Goal: Use online tool/utility: Utilize a website feature to perform a specific function

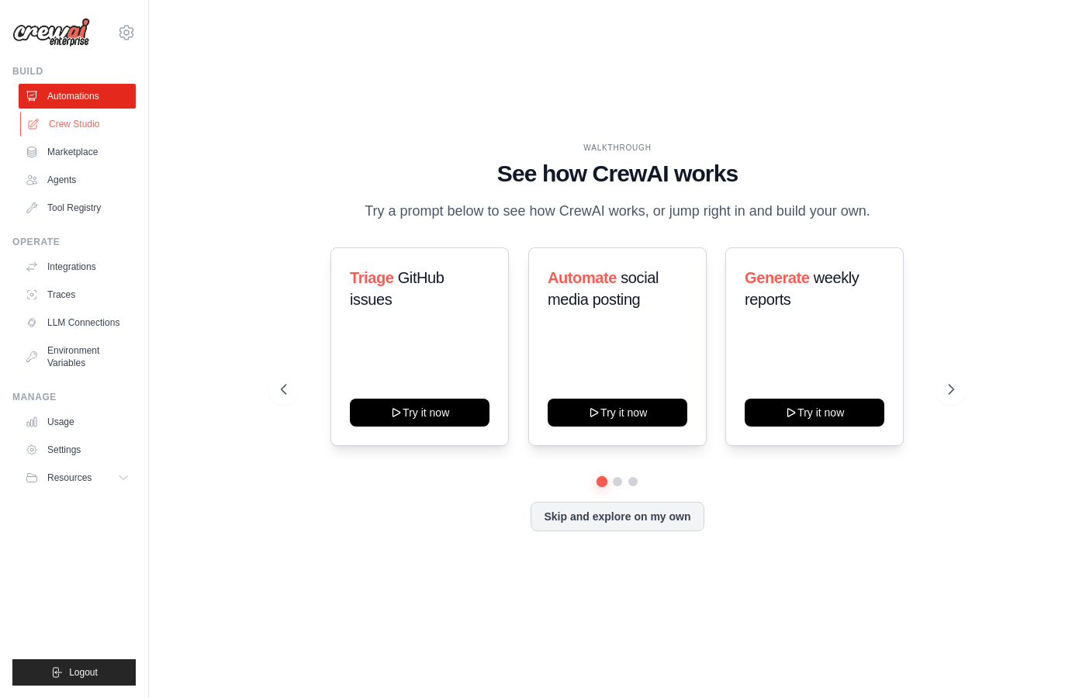
click at [61, 128] on link "Crew Studio" at bounding box center [78, 124] width 117 height 25
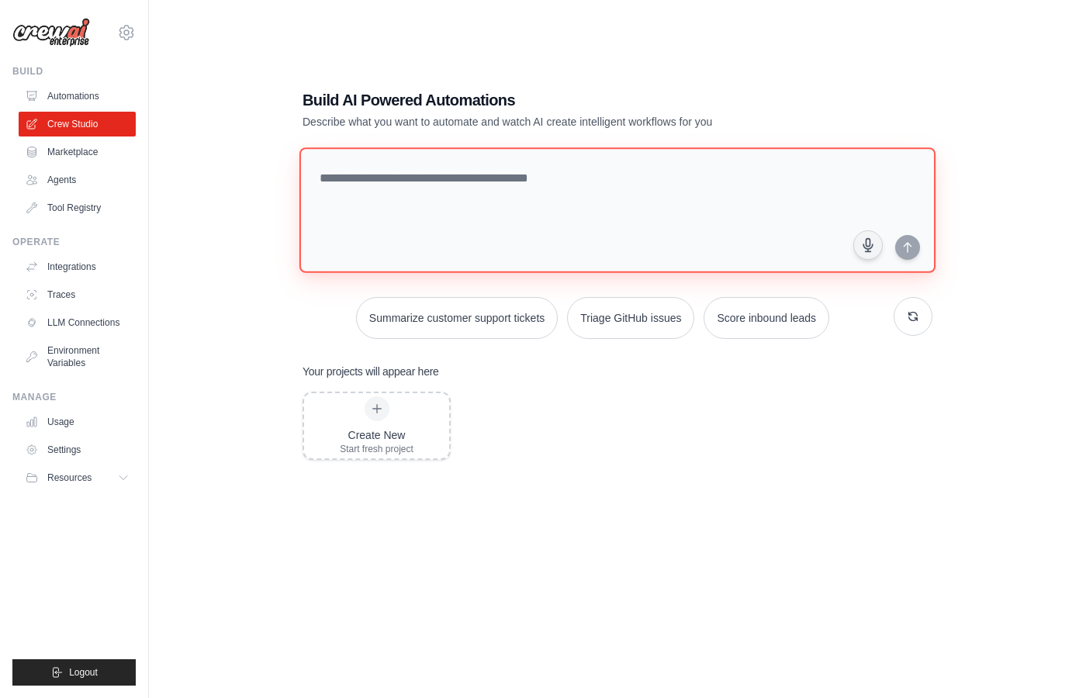
click at [496, 215] on textarea at bounding box center [617, 210] width 636 height 126
click at [478, 243] on textarea at bounding box center [617, 210] width 636 height 126
type textarea "*"
click at [438, 226] on textarea at bounding box center [620, 210] width 642 height 126
paste textarea "**********"
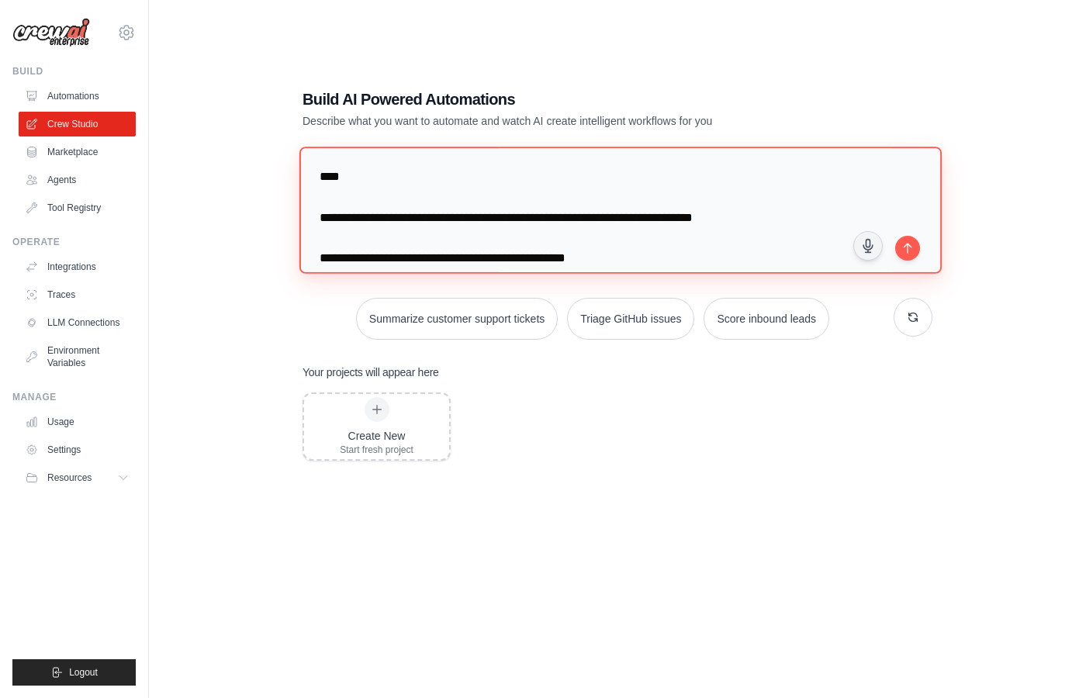
scroll to position [160, 0]
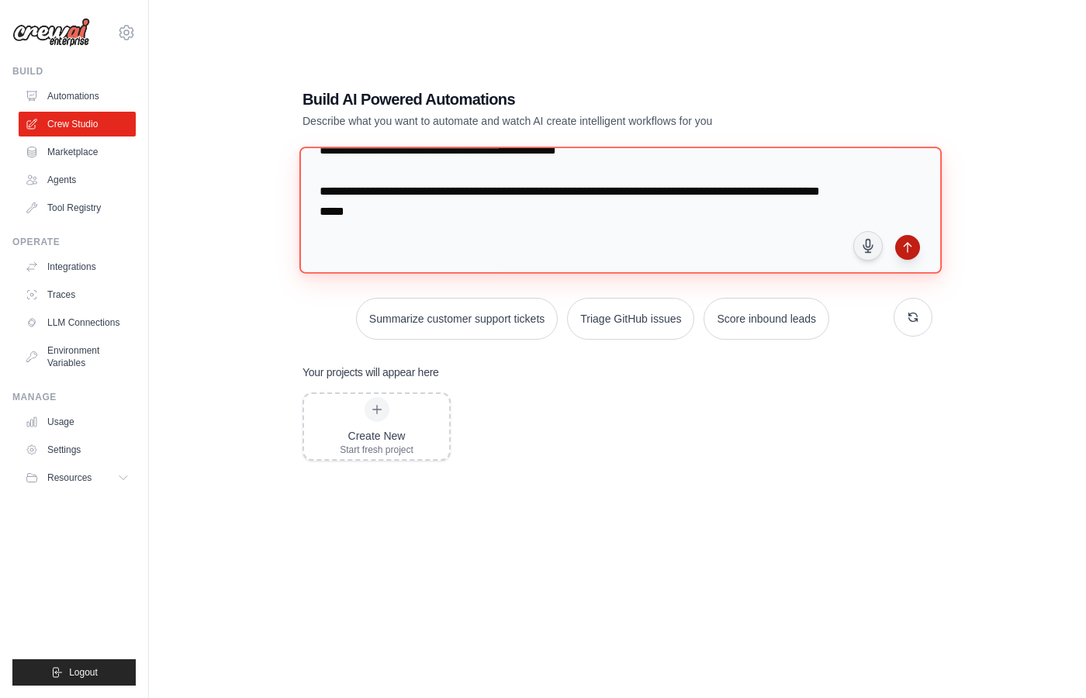
type textarea "**********"
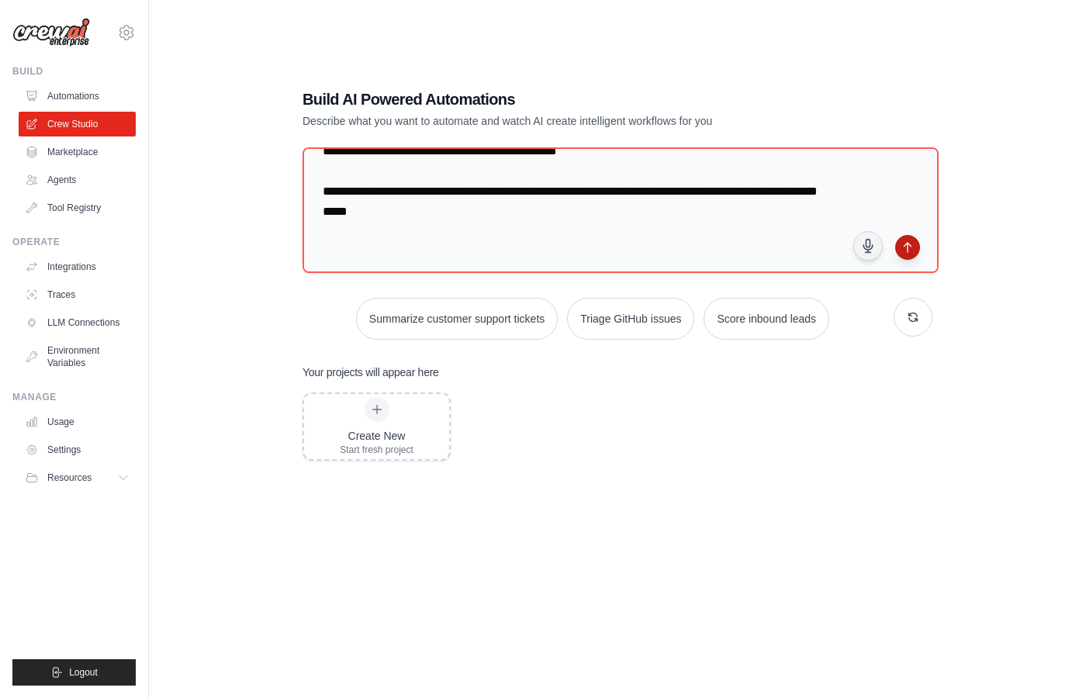
click at [900, 240] on button "submit" at bounding box center [907, 247] width 25 height 25
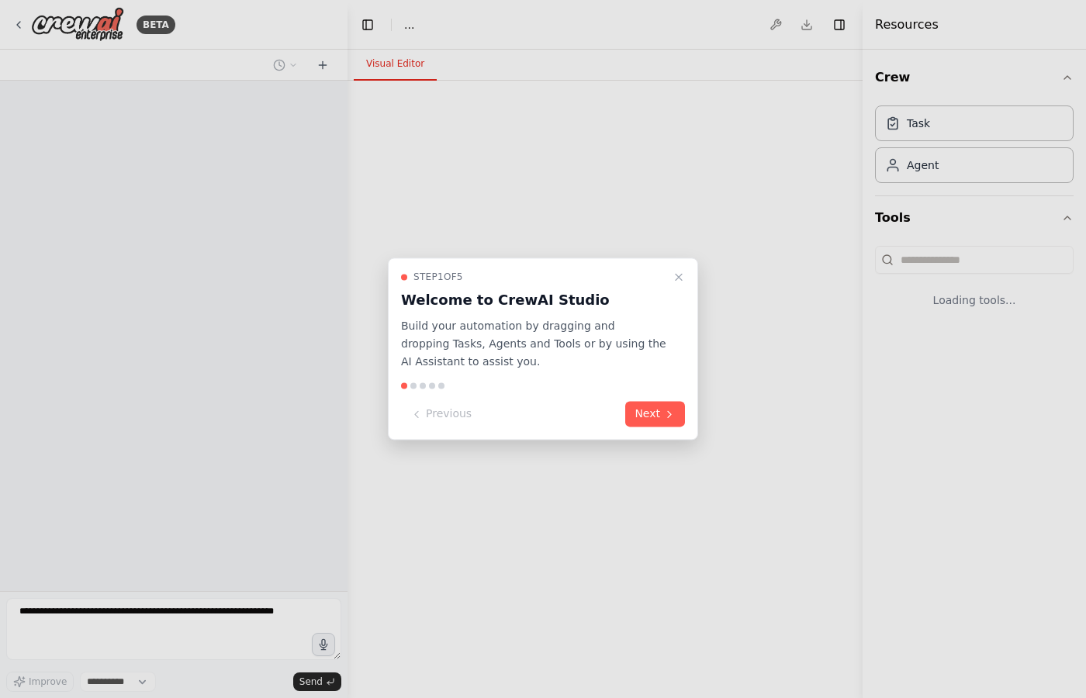
select select "****"
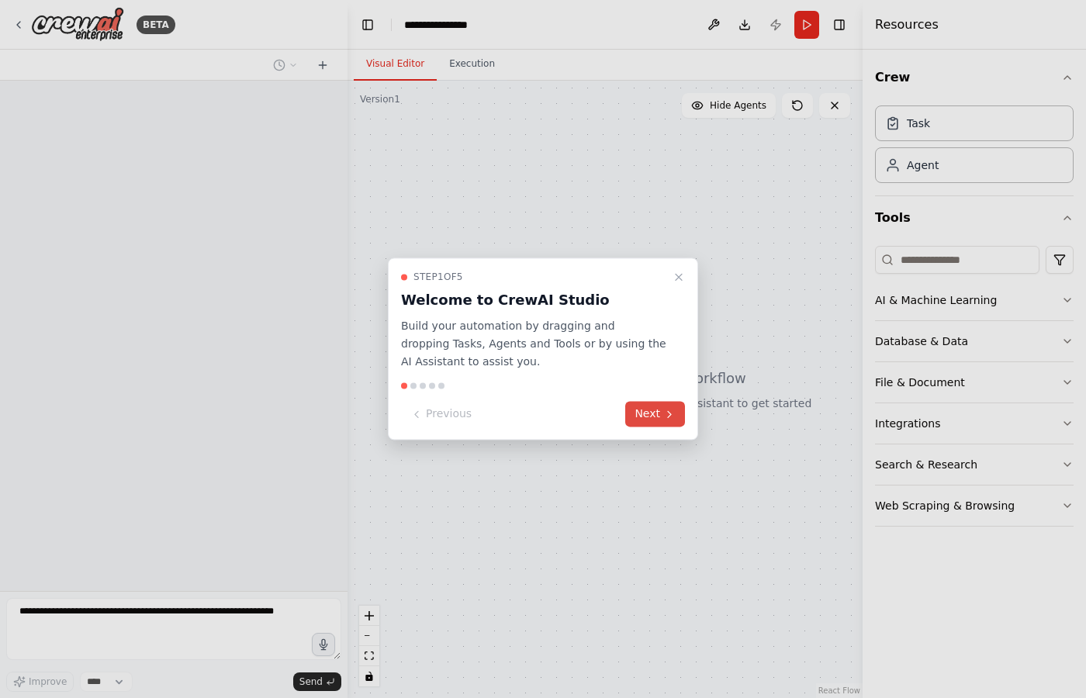
click at [644, 422] on button "Next" at bounding box center [655, 415] width 60 height 26
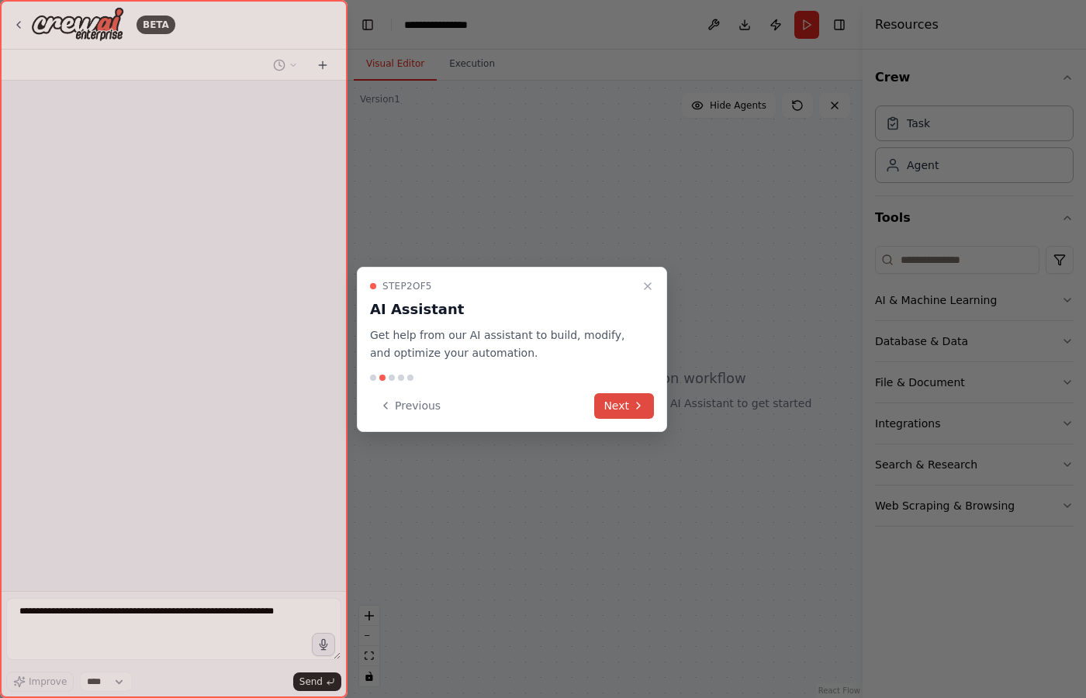
click at [632, 410] on icon at bounding box center [638, 405] width 12 height 12
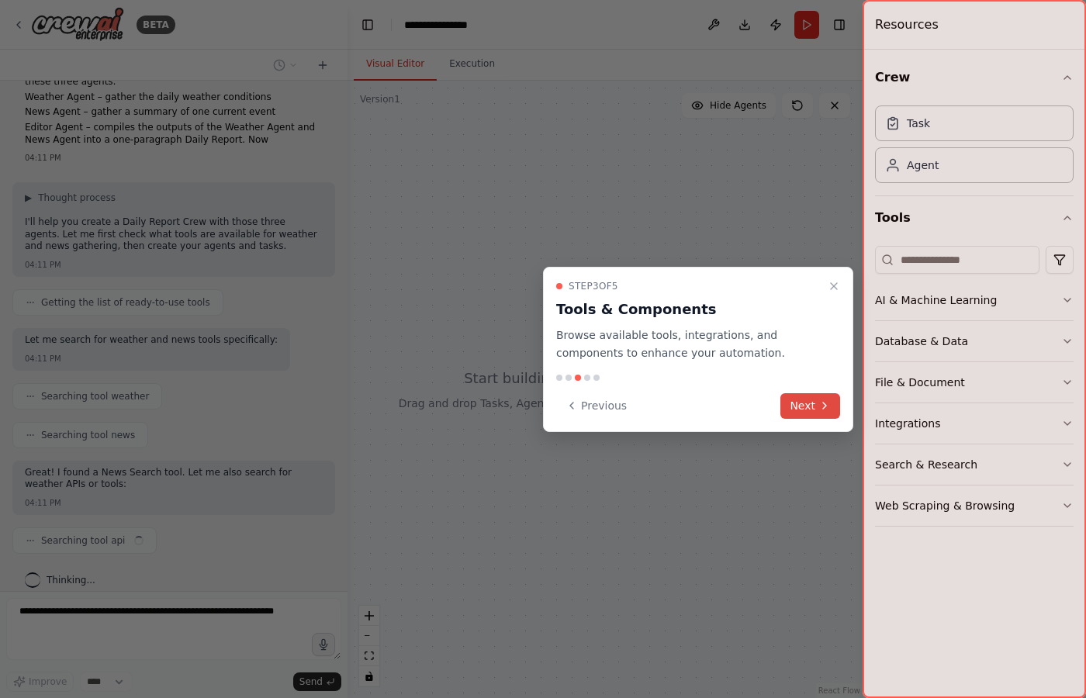
scroll to position [63, 0]
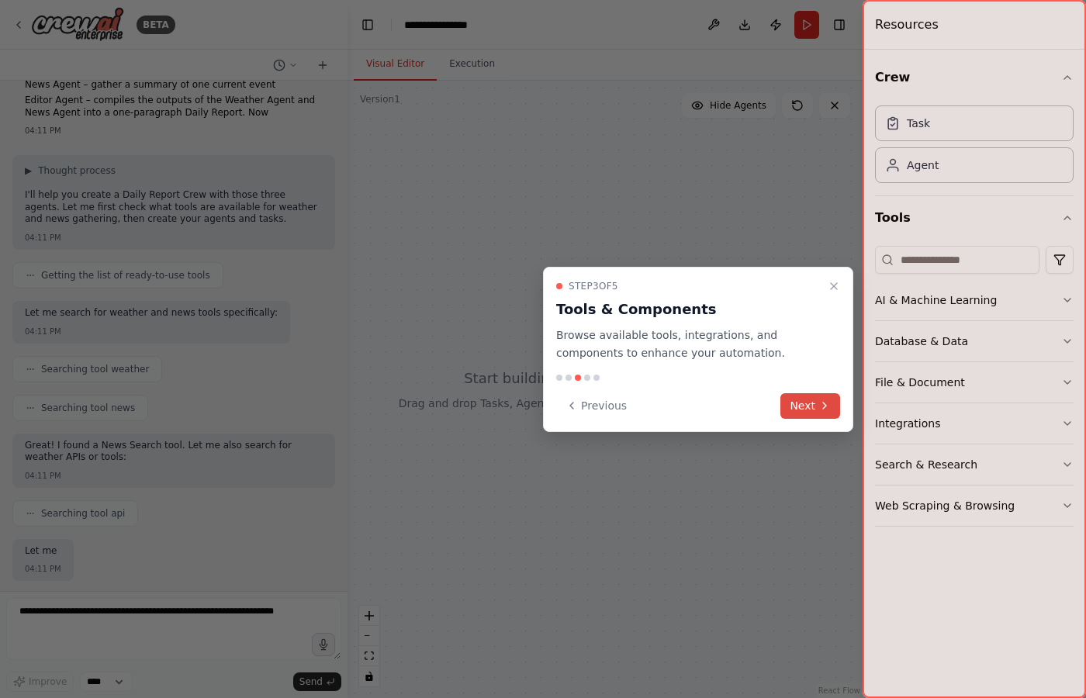
click at [817, 404] on button "Next" at bounding box center [810, 406] width 60 height 26
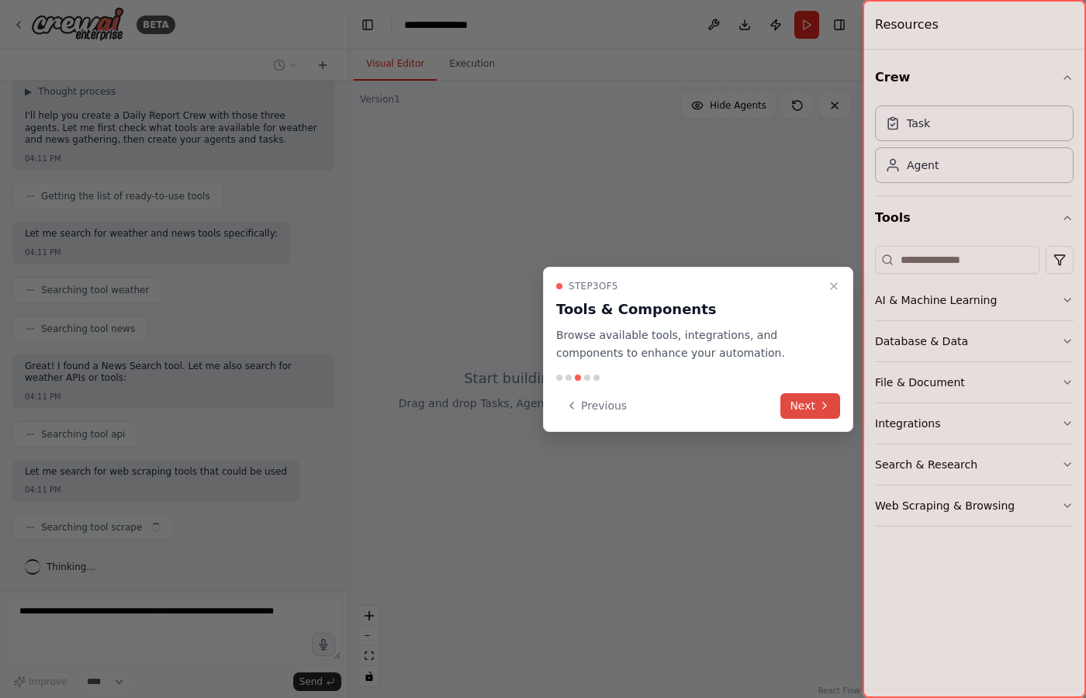
scroll to position [168, 0]
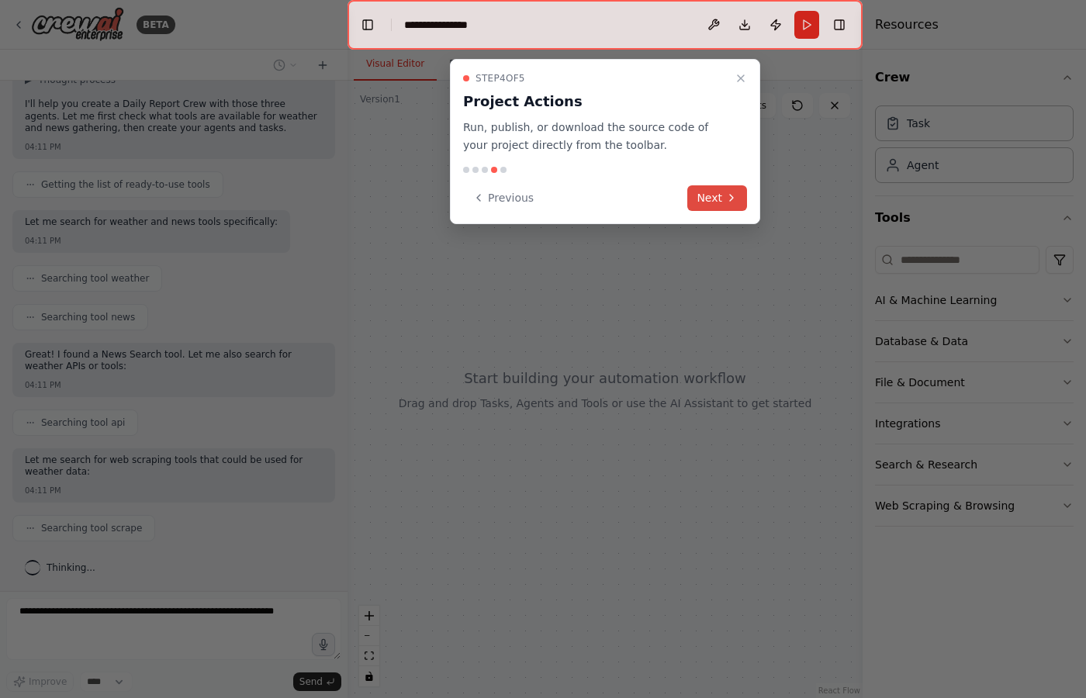
click at [710, 199] on button "Next" at bounding box center [717, 198] width 60 height 26
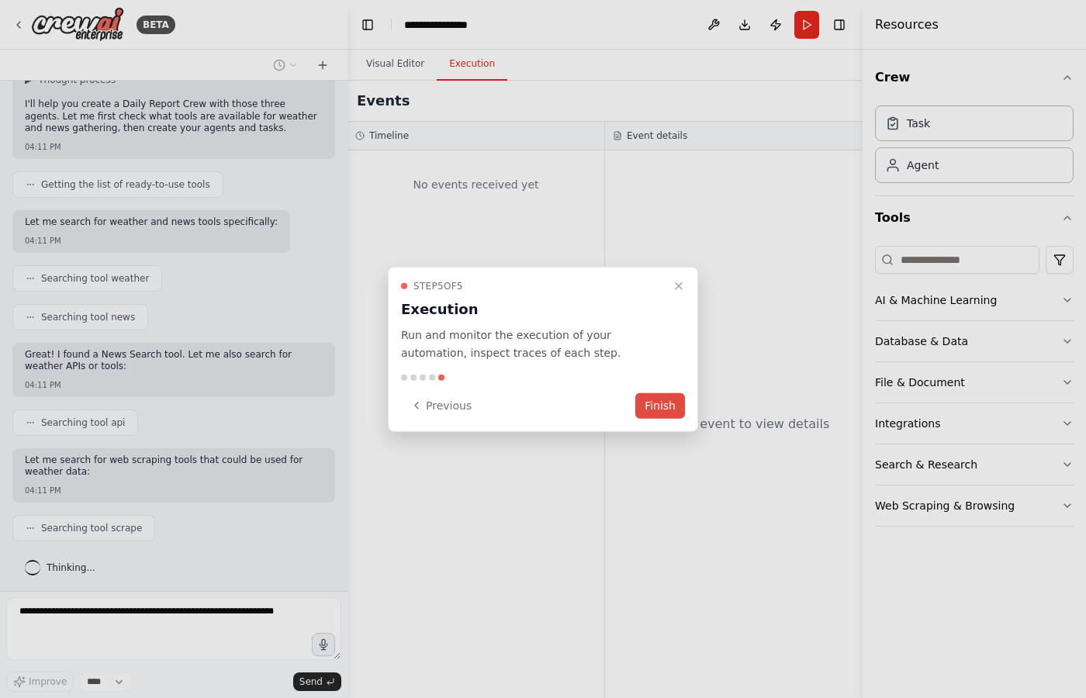
click at [664, 404] on button "Finish" at bounding box center [660, 405] width 50 height 26
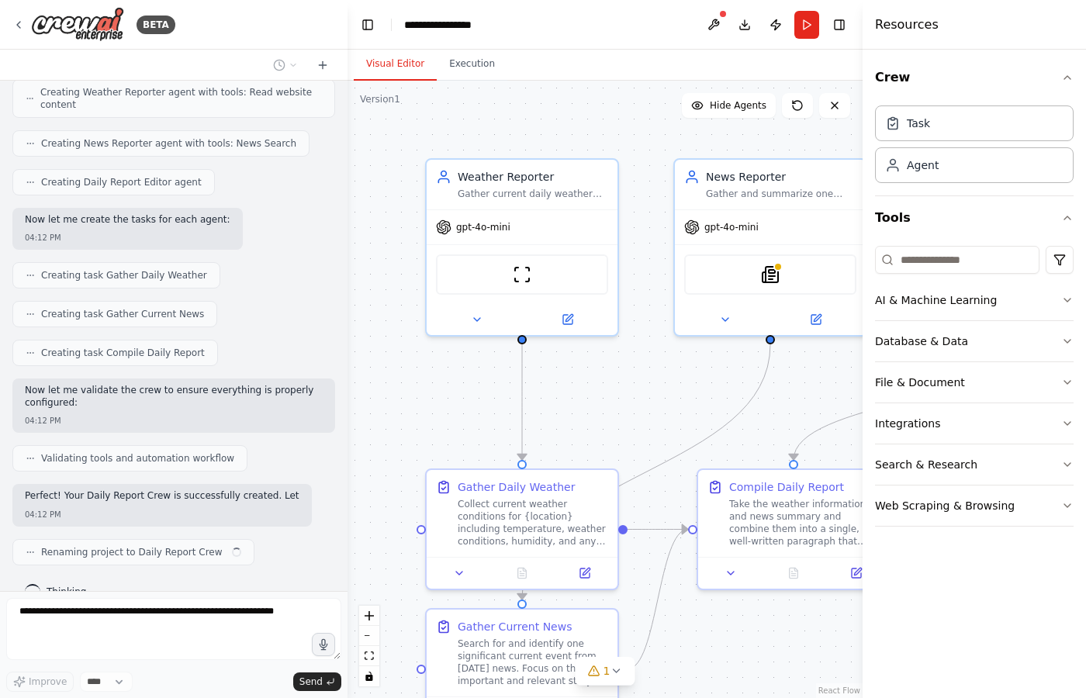
scroll to position [734, 0]
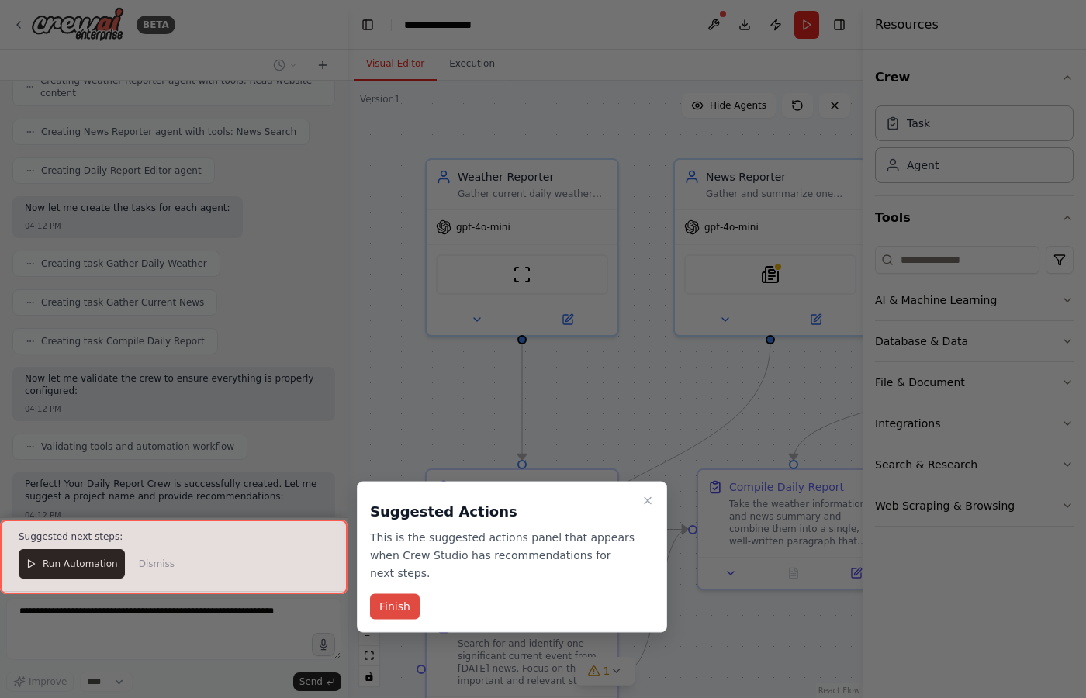
click at [392, 609] on button "Finish" at bounding box center [395, 607] width 50 height 26
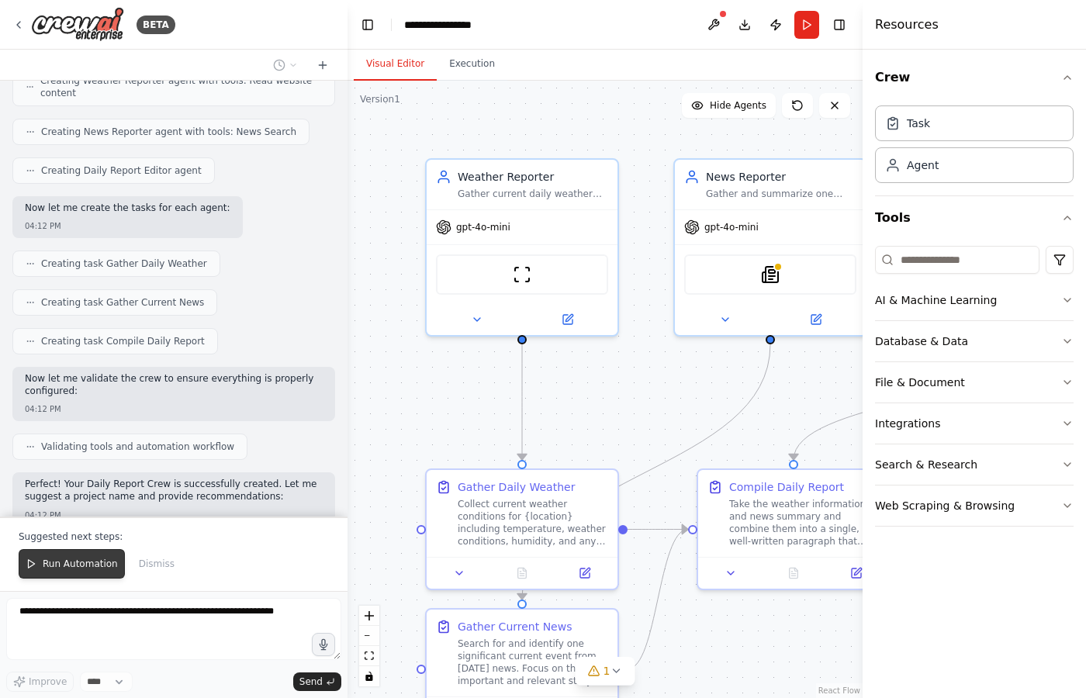
click at [51, 561] on span "Run Automation" at bounding box center [80, 564] width 75 height 12
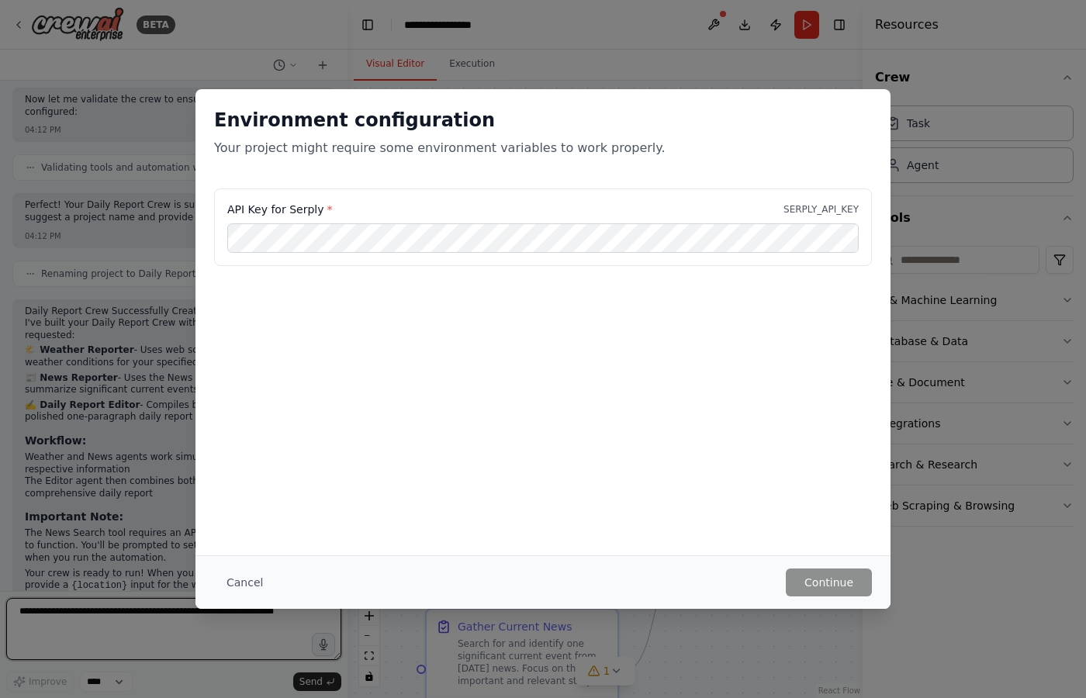
scroll to position [1024, 0]
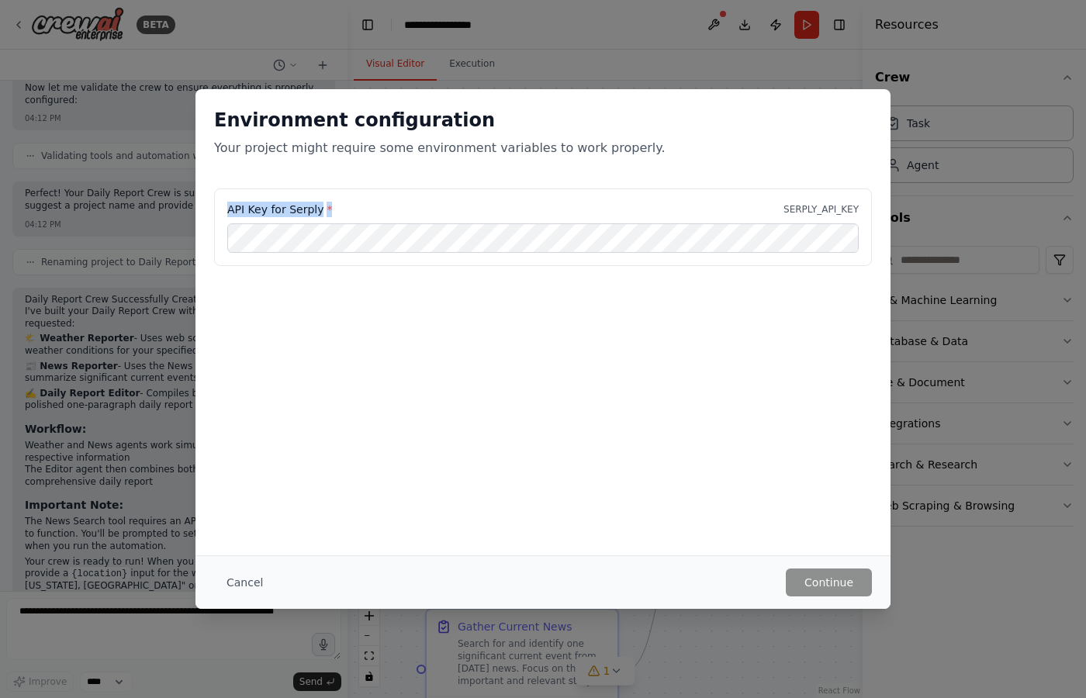
drag, startPoint x: 329, startPoint y: 212, endPoint x: 223, endPoint y: 216, distance: 105.6
click at [223, 216] on div "API Key for Serply * SERPLY_API_KEY" at bounding box center [543, 227] width 658 height 78
click at [240, 575] on button "Cancel" at bounding box center [244, 582] width 61 height 28
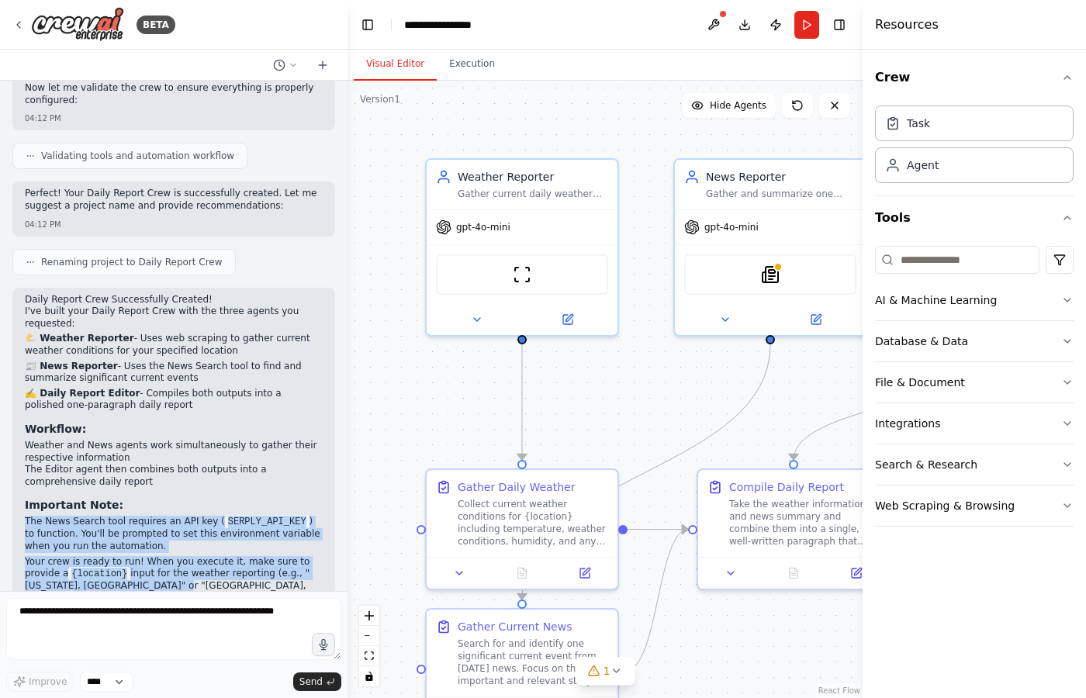
drag, startPoint x: 164, startPoint y: 468, endPoint x: 212, endPoint y: 548, distance: 93.2
click at [212, 548] on div "Daily Report Crew Successfully Created! I've built your Daily Report Crew with …" at bounding box center [174, 451] width 298 height 314
click at [209, 556] on p "Your crew is ready to run! When you execute it, make sure to provide a {locatio…" at bounding box center [174, 580] width 298 height 49
drag, startPoint x: 209, startPoint y: 556, endPoint x: 192, endPoint y: 472, distance: 86.2
click at [192, 472] on div "Daily Report Crew Successfully Created! I've built your Daily Report Crew with …" at bounding box center [174, 451] width 298 height 314
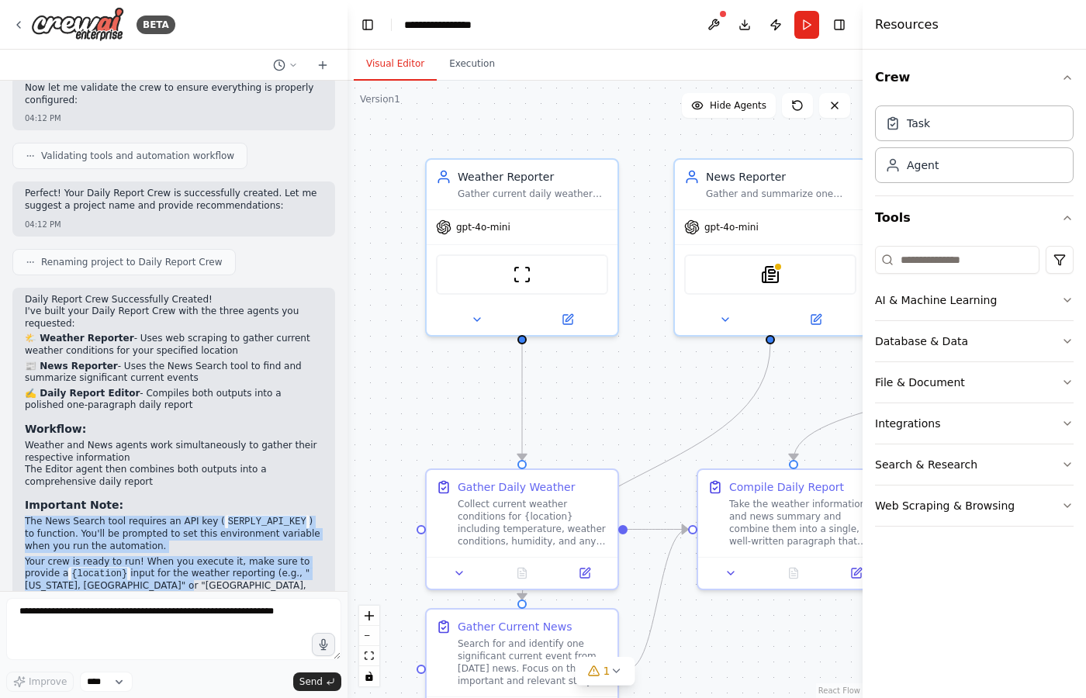
click at [202, 516] on p "The News Search tool requires an API key ( SERPLY_API_KEY ) to function. You'll…" at bounding box center [174, 534] width 298 height 36
drag, startPoint x: 162, startPoint y: 472, endPoint x: 222, endPoint y: 556, distance: 102.9
click at [222, 556] on div "Daily Report Crew Successfully Created! I've built your Daily Report Crew with …" at bounding box center [174, 451] width 298 height 314
click at [222, 556] on p "Your crew is ready to run! When you execute it, make sure to provide a {locatio…" at bounding box center [174, 580] width 298 height 49
drag, startPoint x: 234, startPoint y: 555, endPoint x: 181, endPoint y: 465, distance: 104.7
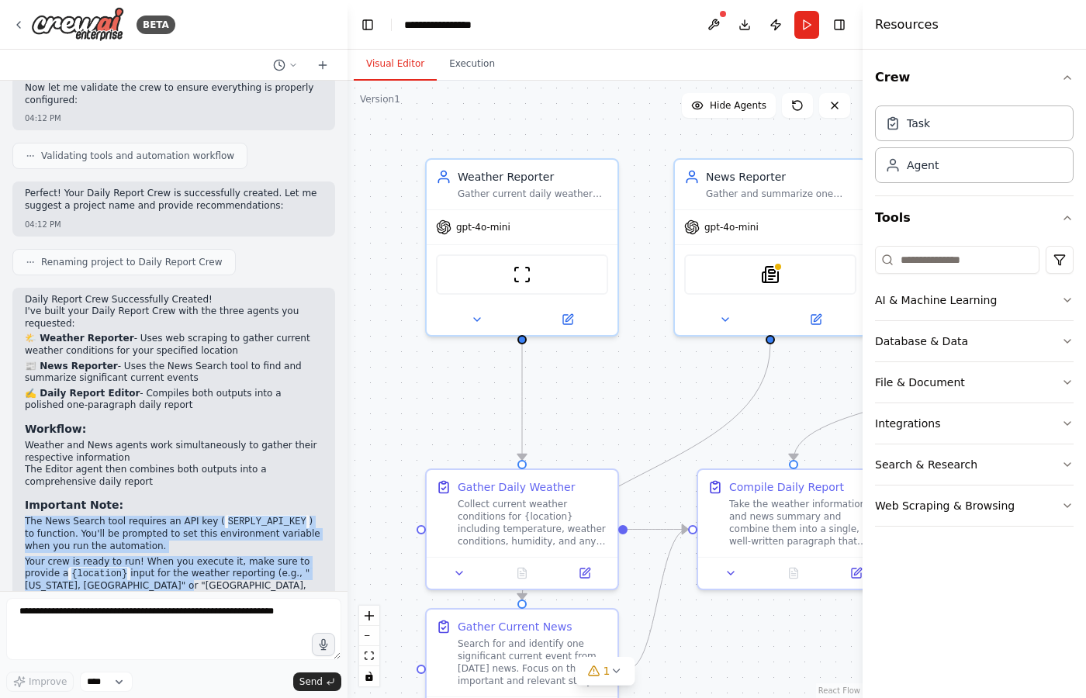
click at [181, 465] on div "Daily Report Crew Successfully Created! I've built your Daily Report Crew with …" at bounding box center [174, 451] width 298 height 314
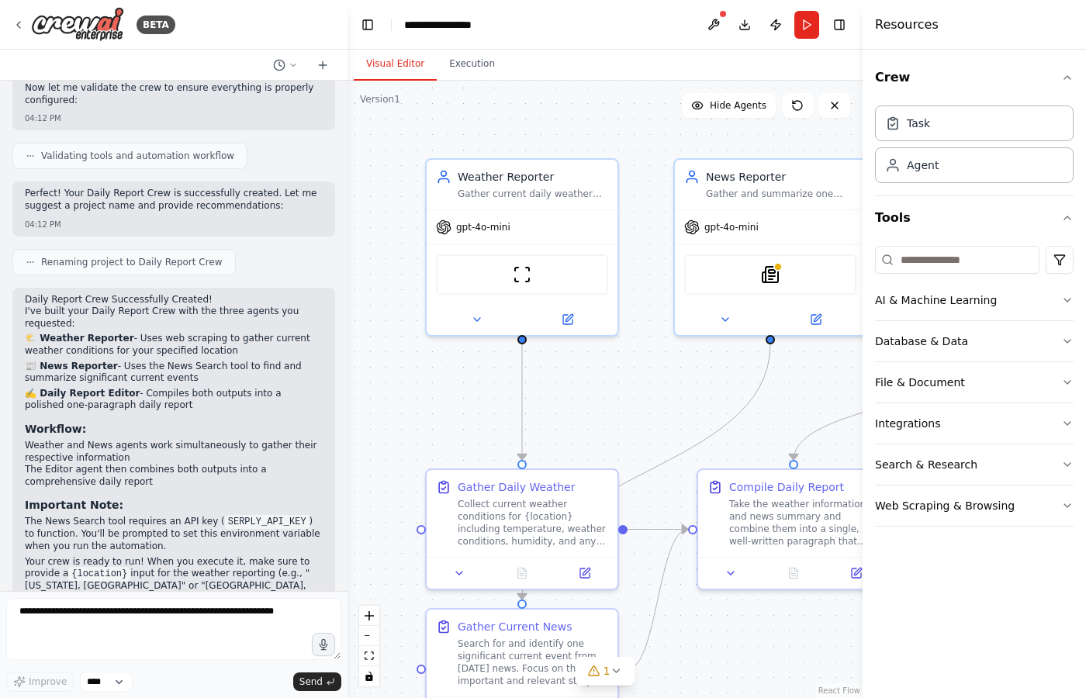
click at [181, 497] on h3 "Important Note:" at bounding box center [174, 505] width 298 height 16
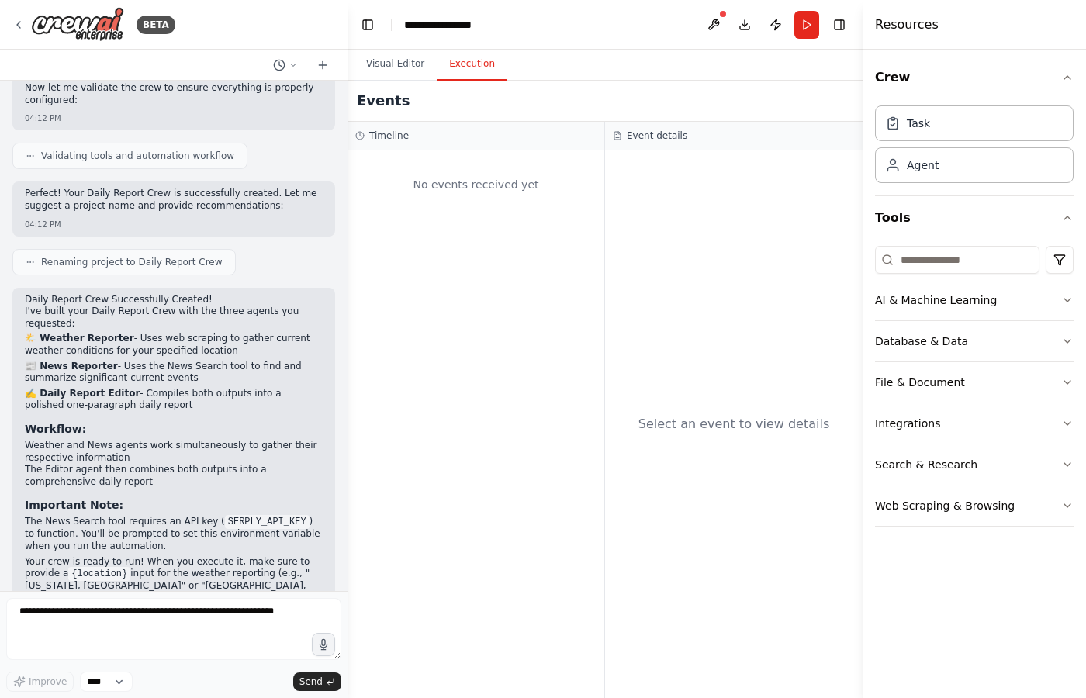
click at [461, 67] on button "Execution" at bounding box center [472, 64] width 71 height 33
click at [400, 55] on button "Visual Editor" at bounding box center [395, 64] width 83 height 33
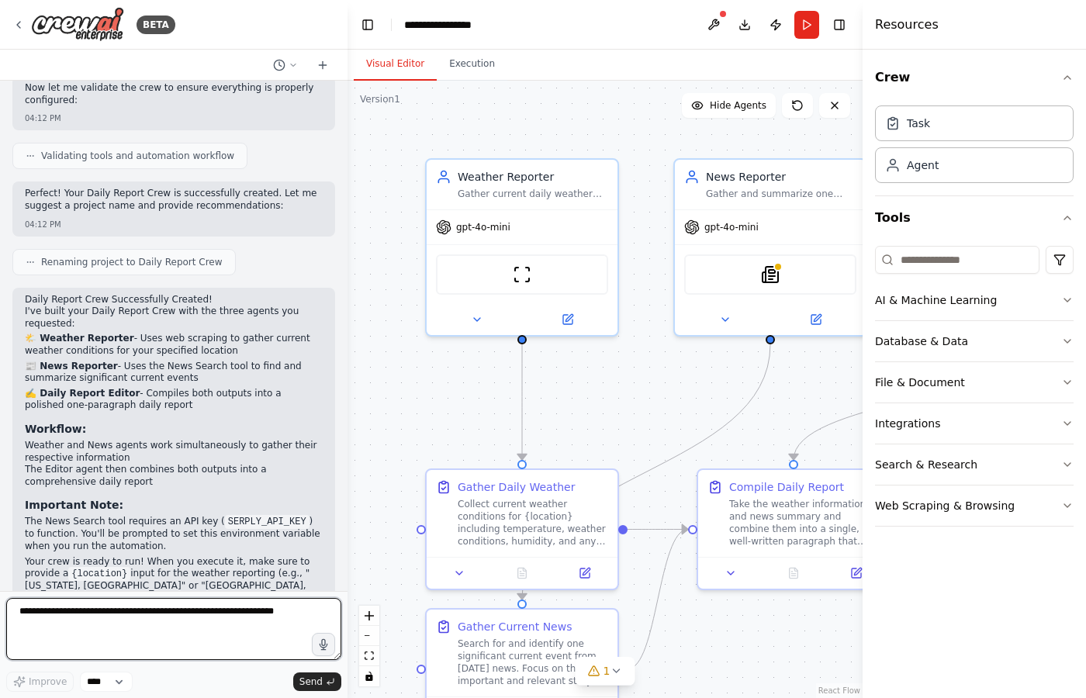
click at [198, 622] on textarea at bounding box center [173, 629] width 335 height 62
type textarea "**********"
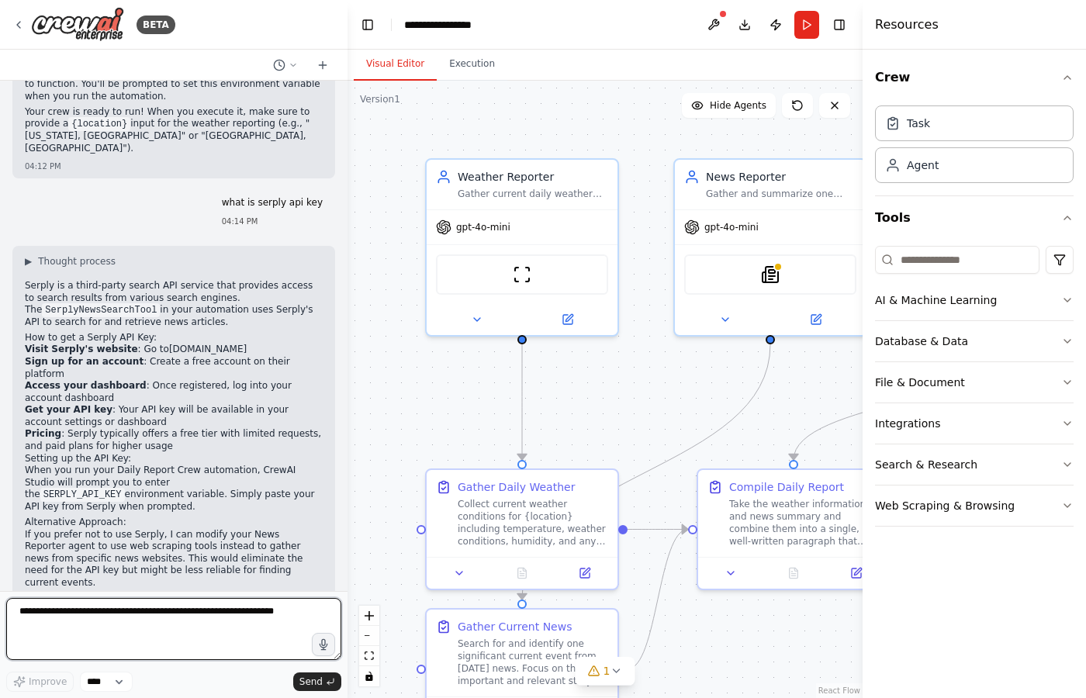
scroll to position [1476, 0]
drag, startPoint x: 109, startPoint y: 273, endPoint x: 181, endPoint y: 374, distance: 124.0
click at [181, 374] on div "Serply is a third-party search API service that provides access to search resul…" at bounding box center [174, 472] width 298 height 388
click at [181, 427] on li "Pricing : Serply typically offers a free tier with limited requests, and paid p…" at bounding box center [174, 439] width 298 height 24
drag, startPoint x: 222, startPoint y: 388, endPoint x: 117, endPoint y: 281, distance: 149.7
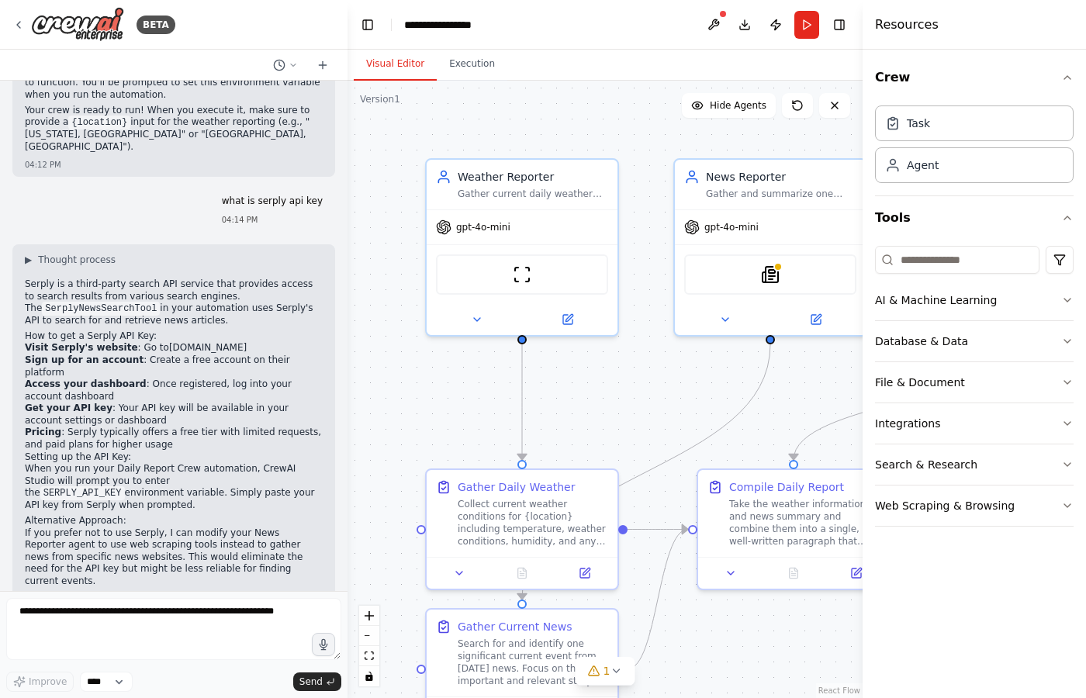
click at [117, 281] on div "Serply is a third-party search API service that provides access to search resul…" at bounding box center [174, 472] width 298 height 388
click at [117, 281] on p "Serply is a third-party search API service that provides access to search resul…" at bounding box center [174, 302] width 298 height 49
drag, startPoint x: 102, startPoint y: 275, endPoint x: 237, endPoint y: 391, distance: 178.2
click at [237, 391] on div "Serply is a third-party search API service that provides access to search resul…" at bounding box center [174, 472] width 298 height 388
click at [237, 427] on li "Pricing : Serply typically offers a free tier with limited requests, and paid p…" at bounding box center [174, 439] width 298 height 24
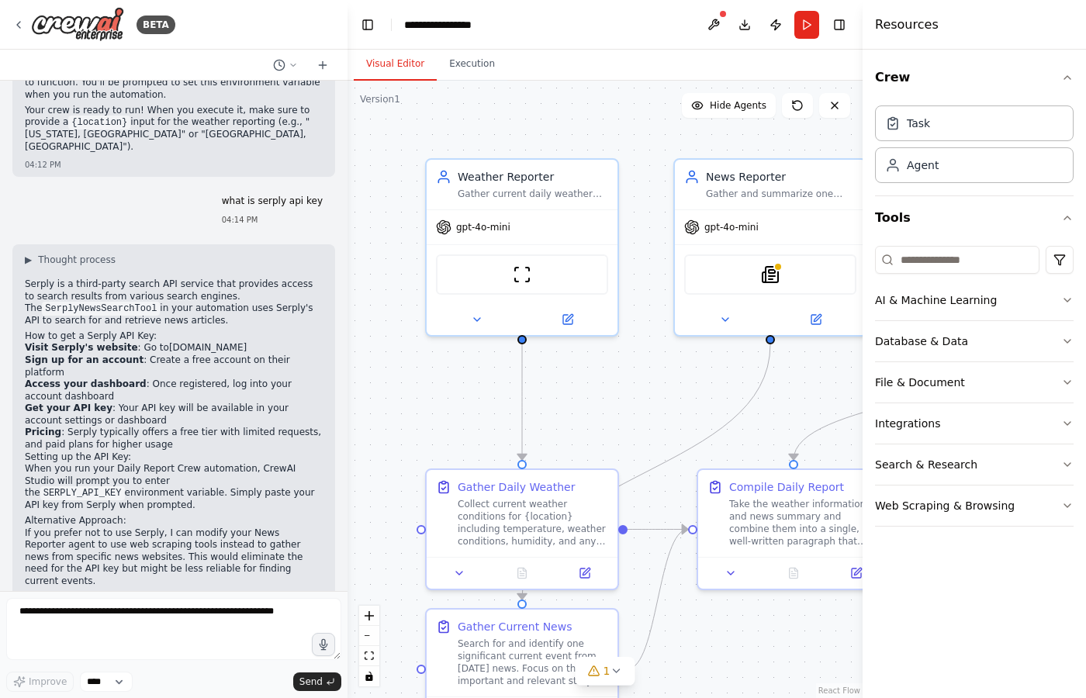
drag, startPoint x: 254, startPoint y: 397, endPoint x: 133, endPoint y: 282, distance: 167.3
click at [133, 282] on div "Serply is a third-party search API service that provides access to search resul…" at bounding box center [174, 472] width 298 height 388
drag, startPoint x: 124, startPoint y: 276, endPoint x: 294, endPoint y: 399, distance: 209.9
click at [294, 399] on div "Serply is a third-party search API service that provides access to search resul…" at bounding box center [174, 472] width 298 height 388
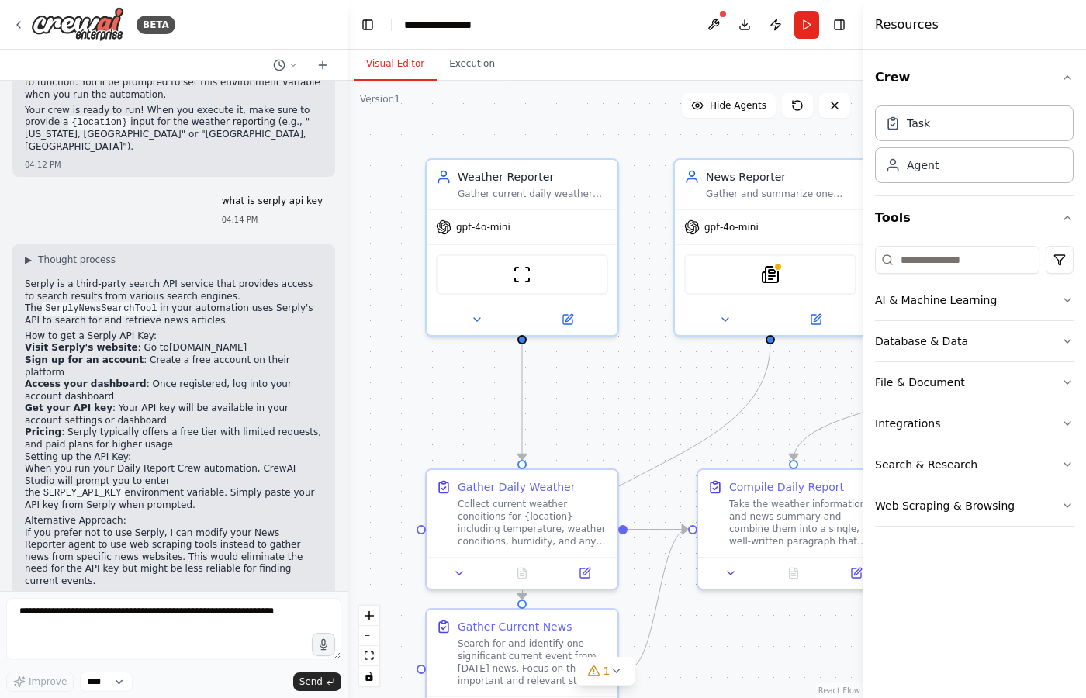
click at [294, 451] on h2 "Setting up the API Key:" at bounding box center [174, 457] width 298 height 12
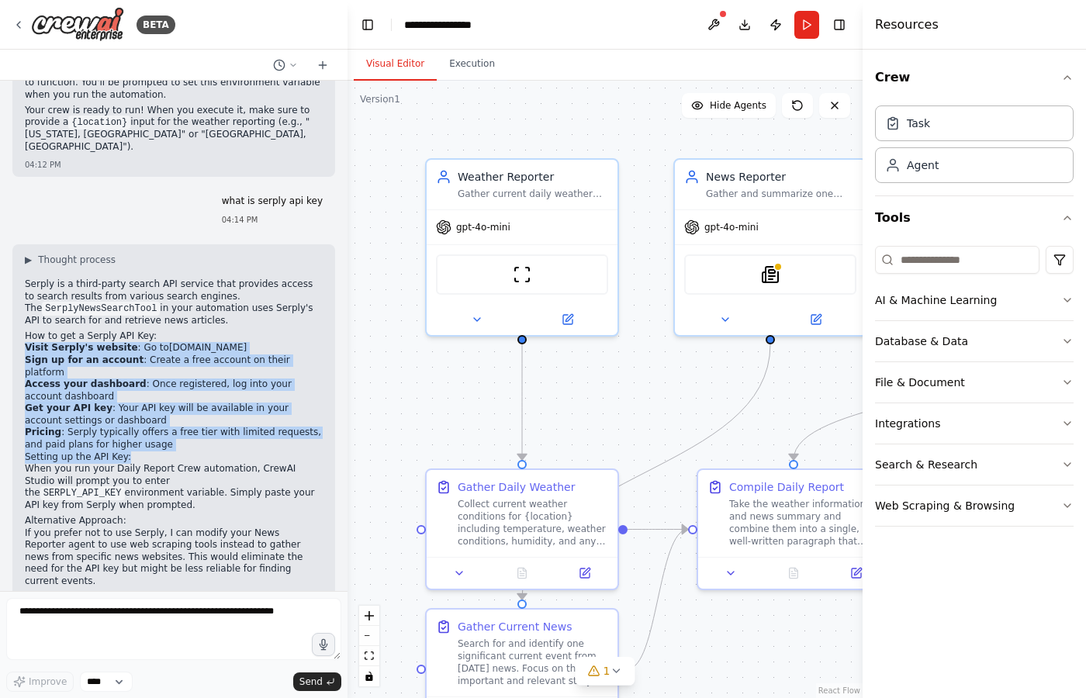
drag, startPoint x: 294, startPoint y: 399, endPoint x: 146, endPoint y: 291, distance: 183.7
click at [146, 291] on div "Serply is a third-party search API service that provides access to search resul…" at bounding box center [174, 472] width 298 height 388
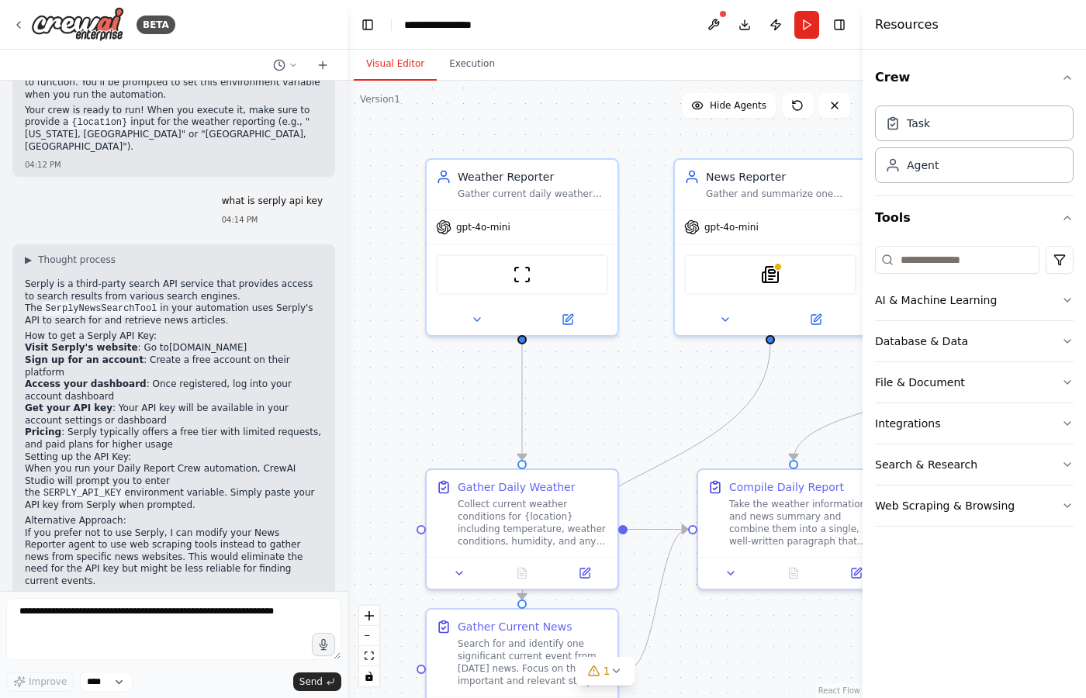
click at [146, 330] on h2 "How to get a Serply API Key:" at bounding box center [174, 336] width 298 height 12
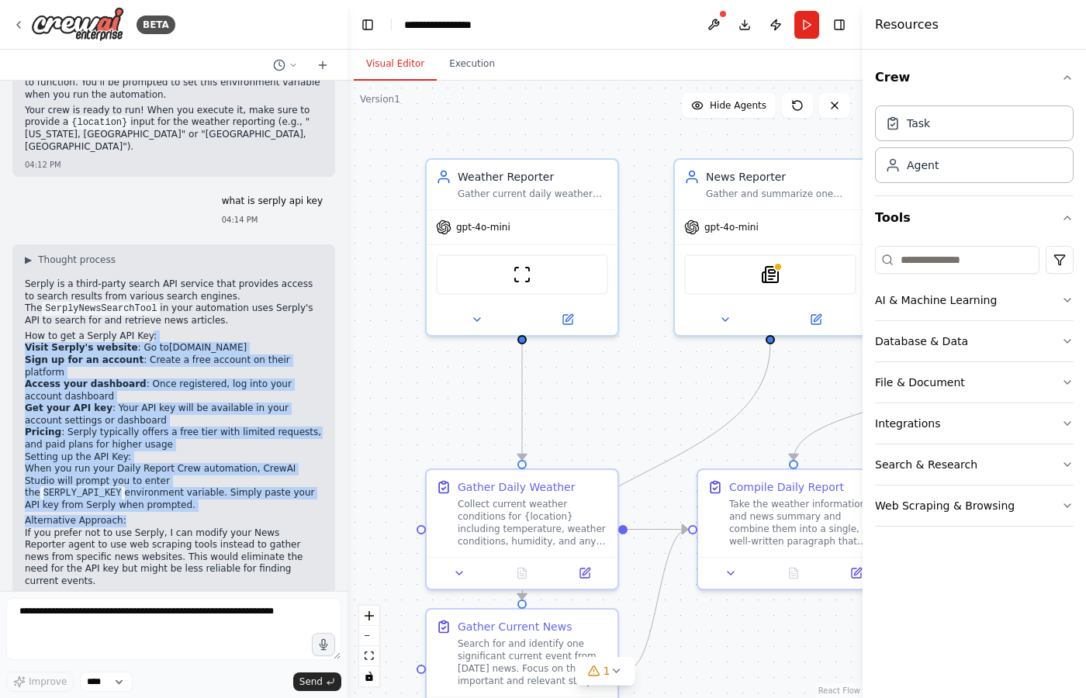
drag, startPoint x: 154, startPoint y: 306, endPoint x: 282, endPoint y: 454, distance: 195.2
click at [282, 454] on div "Serply is a third-party search API service that provides access to search resul…" at bounding box center [174, 472] width 298 height 388
click at [282, 515] on h2 "Alternative Approach:" at bounding box center [174, 521] width 298 height 12
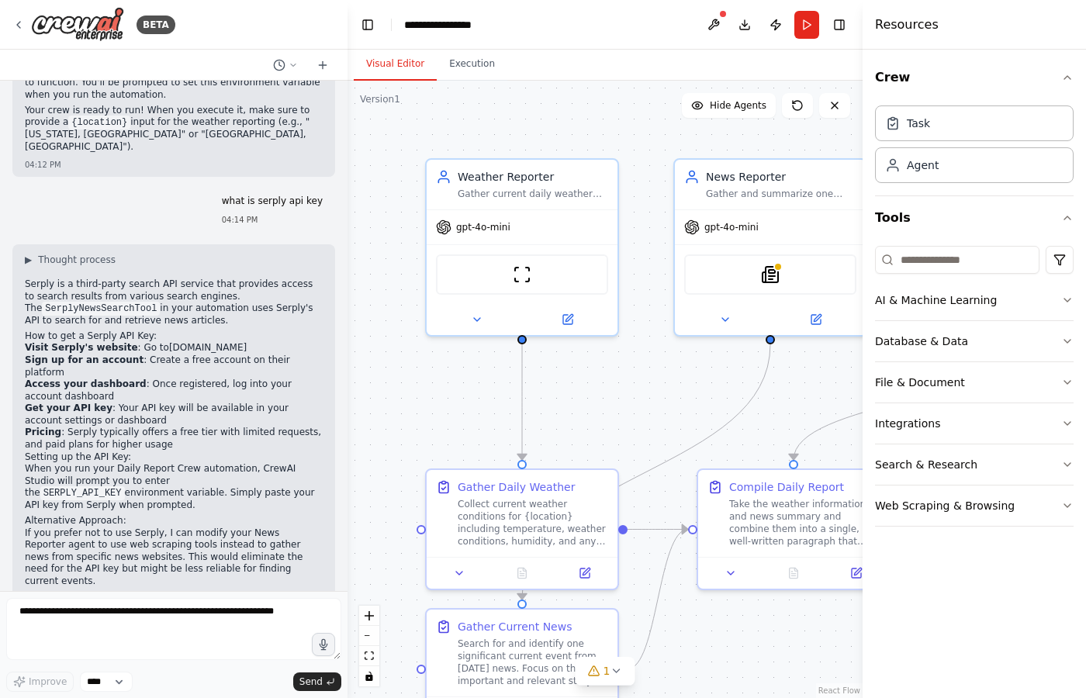
drag, startPoint x: 279, startPoint y: 437, endPoint x: 138, endPoint y: 302, distance: 195.8
click at [138, 302] on div "Serply is a third-party search API service that provides access to search resul…" at bounding box center [174, 472] width 298 height 388
click at [138, 342] on li "Visit Serply's website : Go to serply.io" at bounding box center [174, 348] width 298 height 12
drag, startPoint x: 113, startPoint y: 274, endPoint x: 295, endPoint y: 437, distance: 244.4
click at [295, 437] on div "Serply is a third-party search API service that provides access to search resul…" at bounding box center [174, 472] width 298 height 388
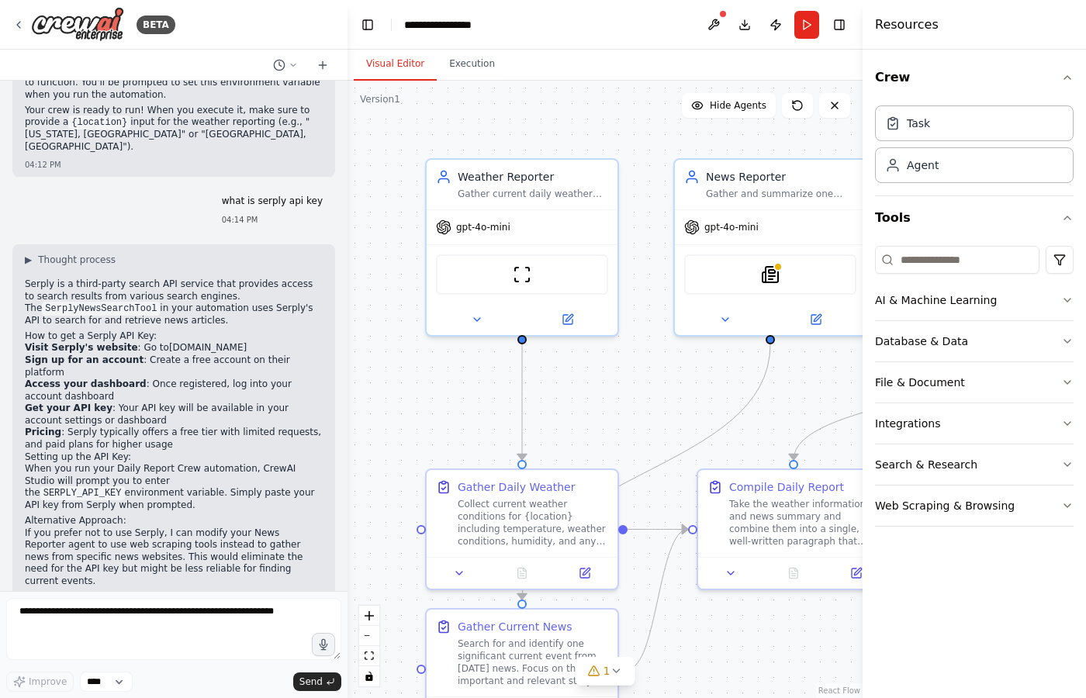
click at [295, 463] on p "When you run your Daily Report Crew automation, CrewAI Studio will prompt you t…" at bounding box center [174, 487] width 298 height 49
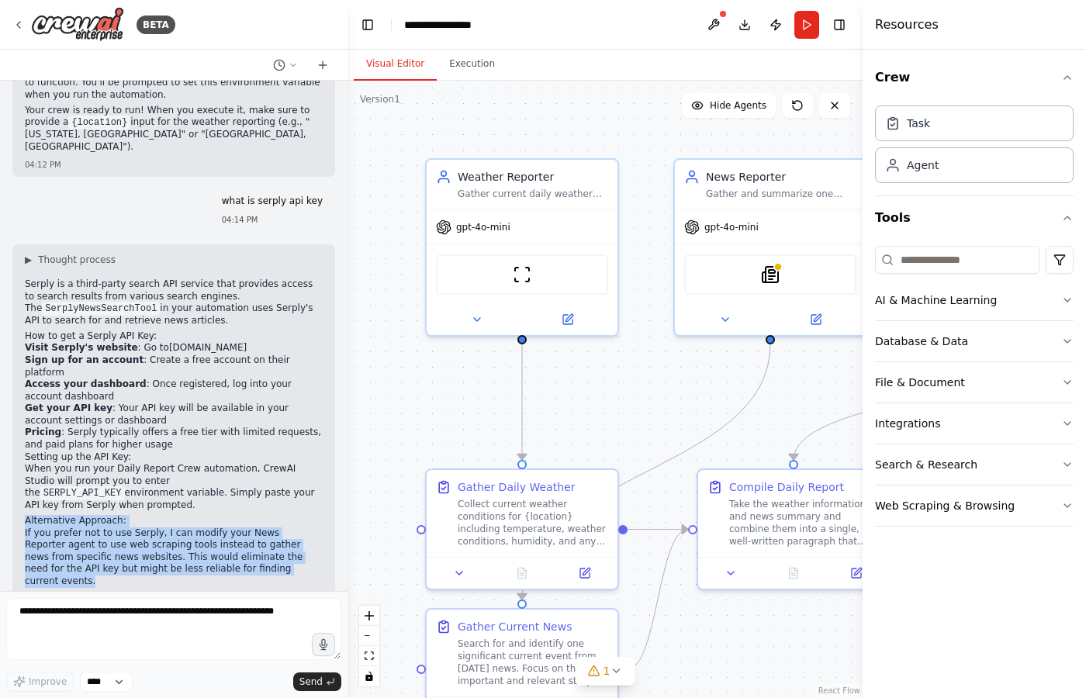
drag, startPoint x: 271, startPoint y: 444, endPoint x: 251, endPoint y: 496, distance: 55.5
click at [251, 496] on div "Serply is a third-party search API service that provides access to search resul…" at bounding box center [174, 472] width 298 height 388
click at [251, 527] on p "If you prefer not to use Serply, I can modify your News Reporter agent to use w…" at bounding box center [174, 557] width 298 height 60
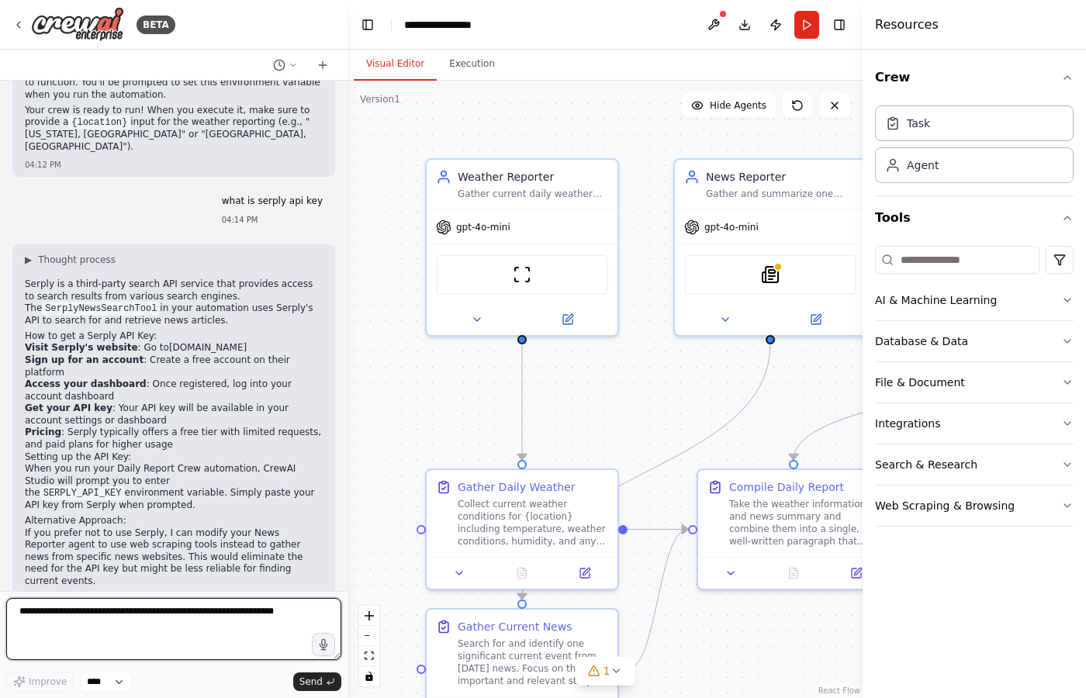
click at [188, 633] on textarea at bounding box center [173, 629] width 335 height 62
paste textarea "**********"
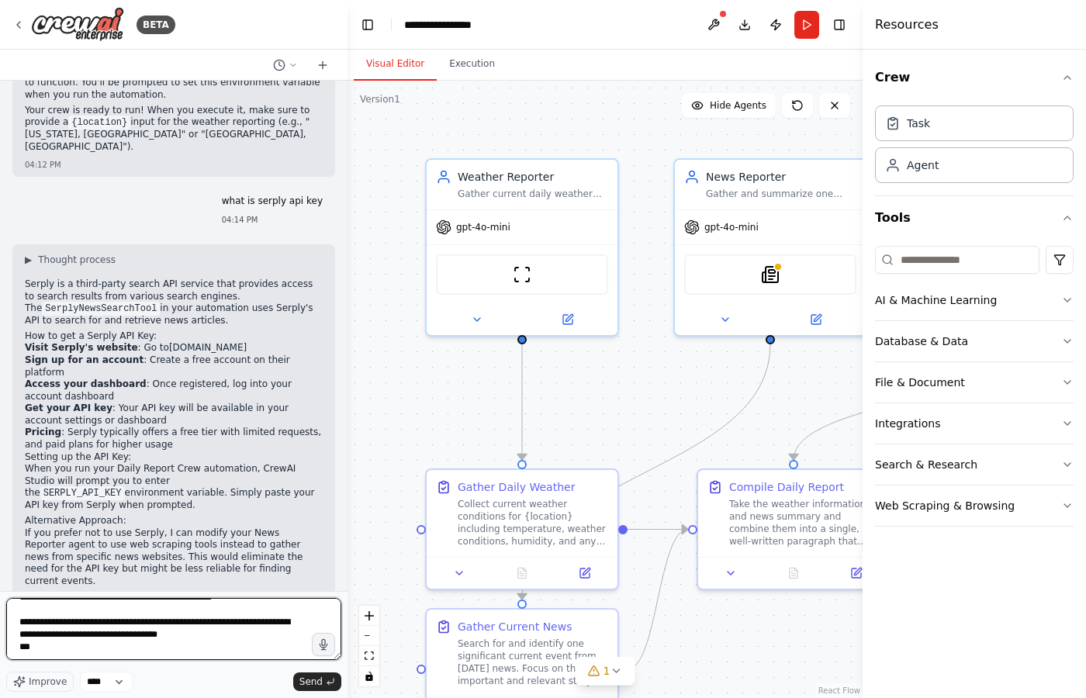
scroll to position [101, 0]
type textarea "**********"
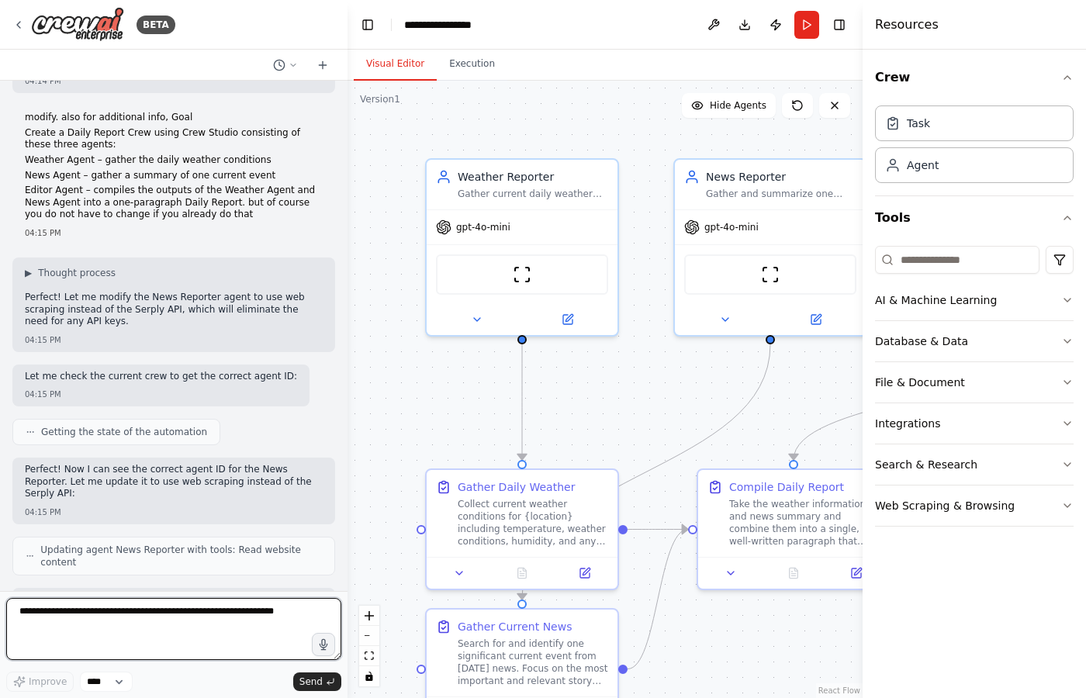
scroll to position [2144, 0]
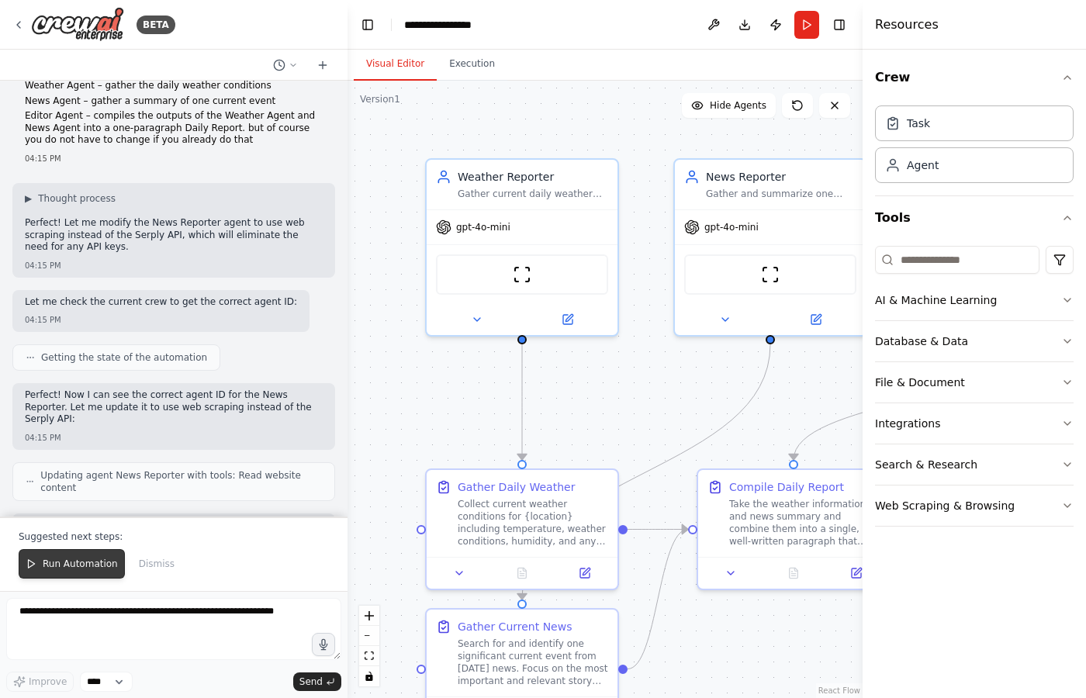
click at [81, 577] on button "Run Automation" at bounding box center [72, 563] width 106 height 29
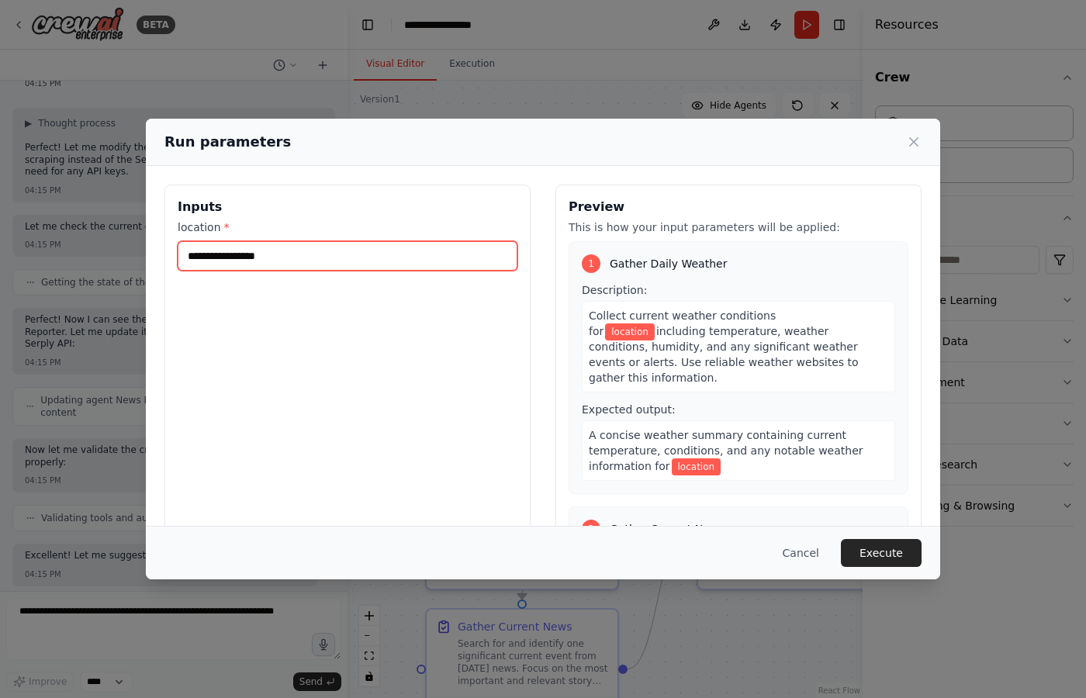
click at [257, 256] on input "location *" at bounding box center [348, 255] width 340 height 29
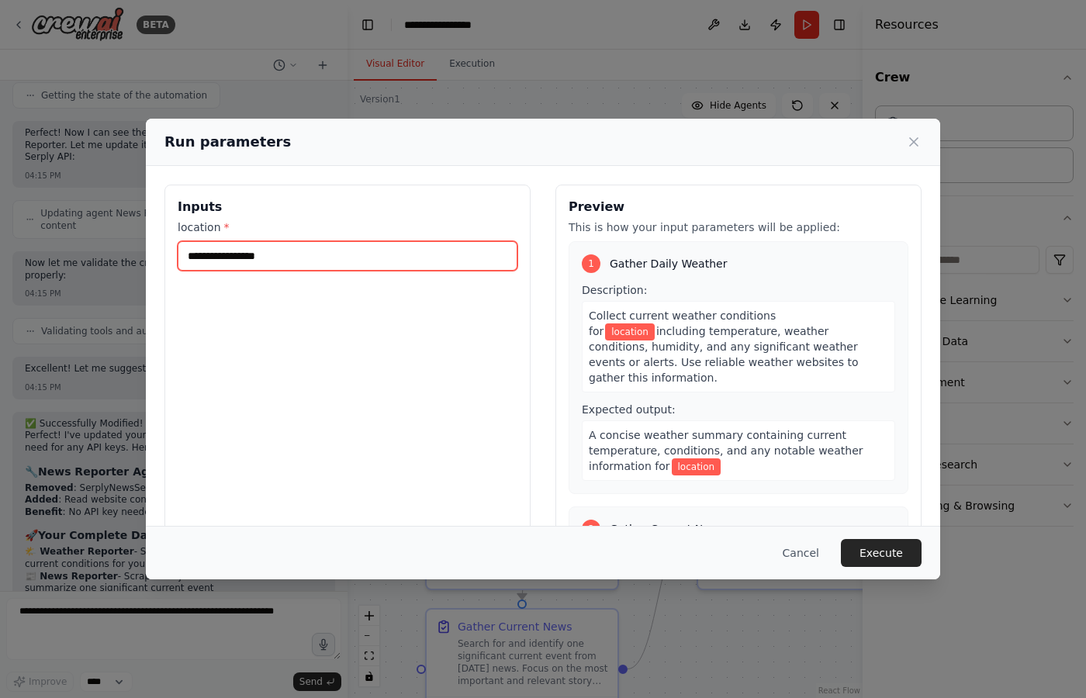
scroll to position [2419, 0]
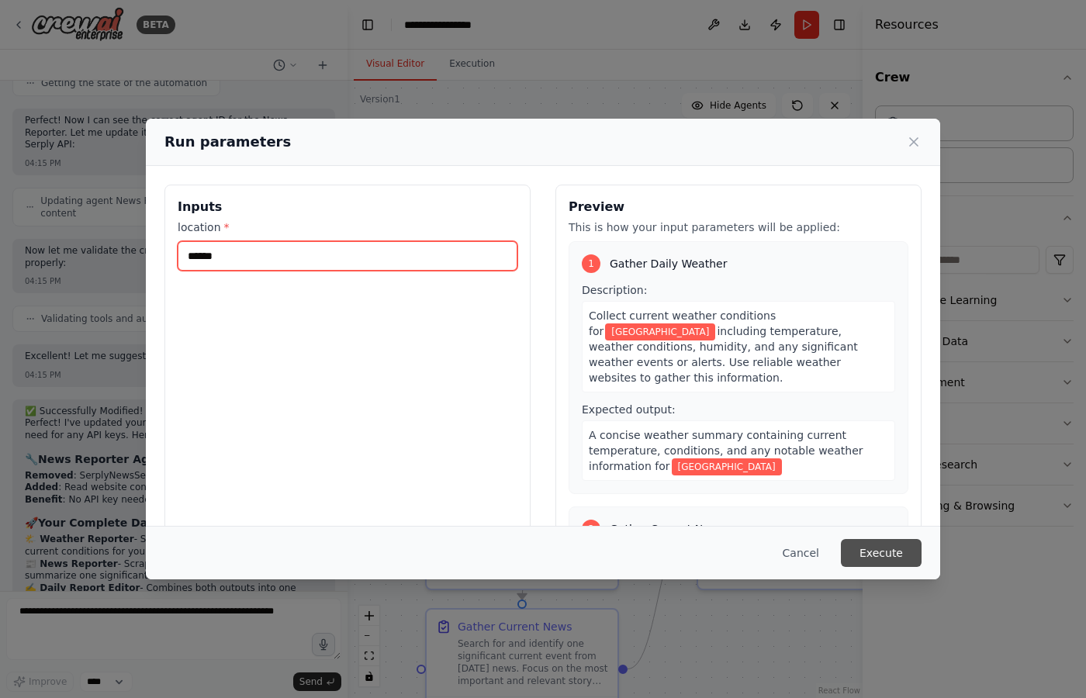
type input "******"
click at [876, 551] on button "Execute" at bounding box center [881, 553] width 81 height 28
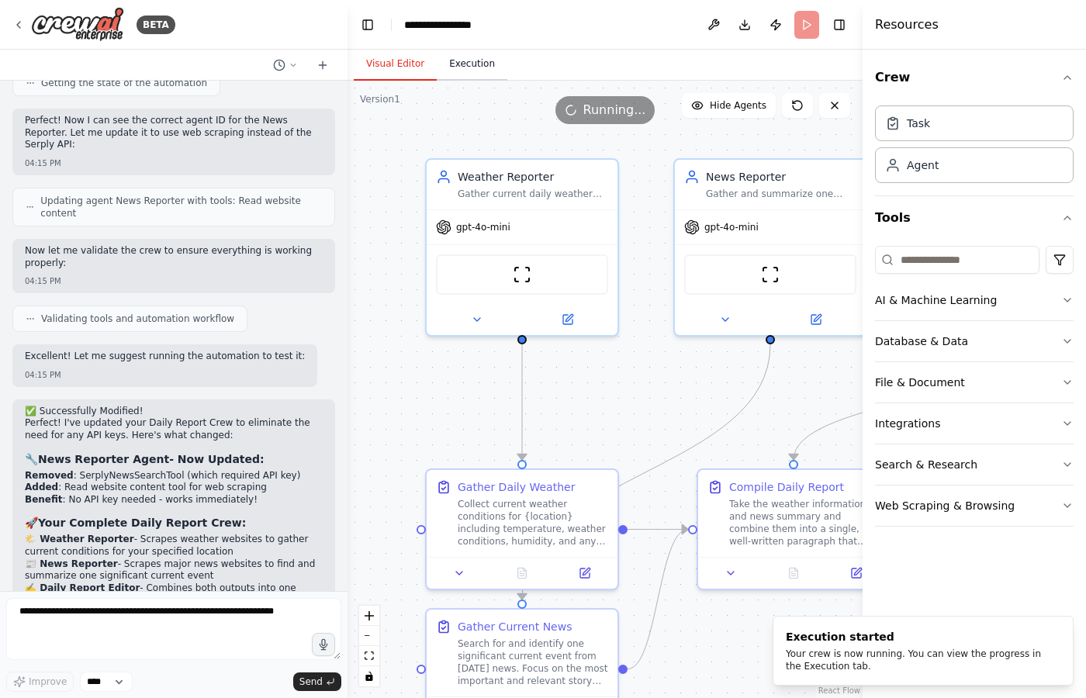
click at [459, 61] on button "Execution" at bounding box center [472, 64] width 71 height 33
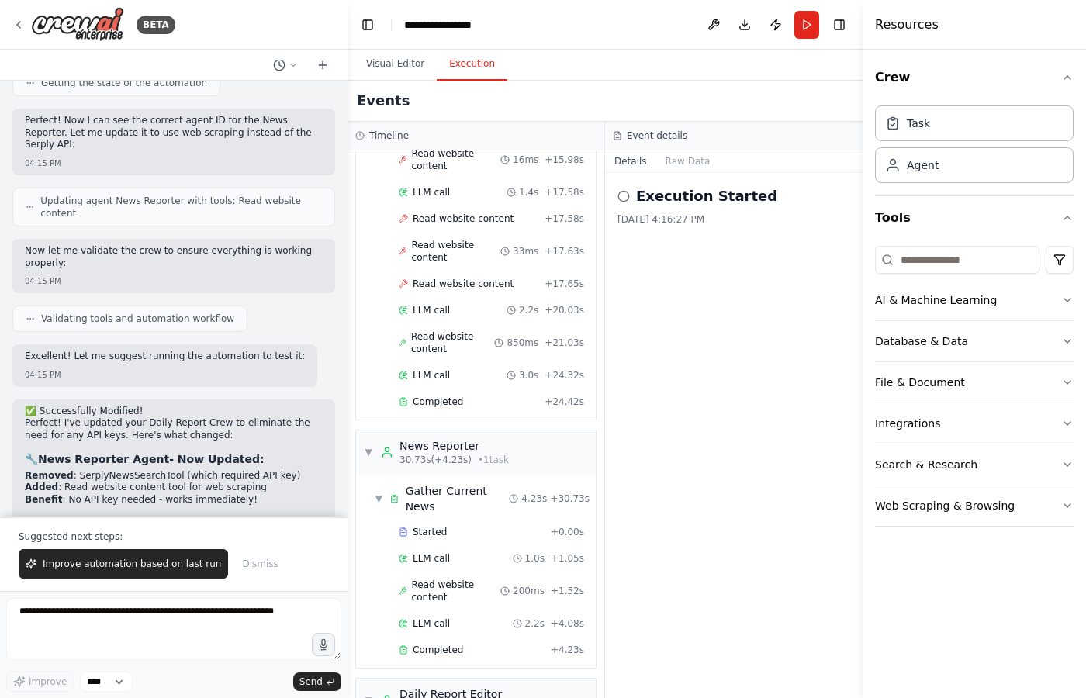
scroll to position [2493, 0]
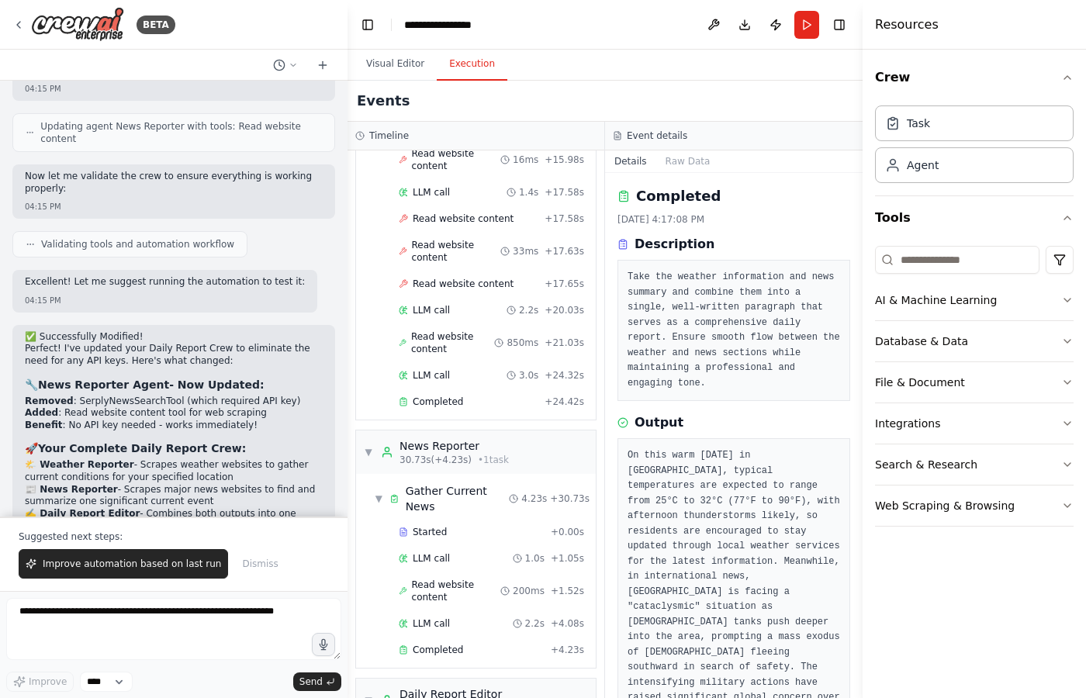
drag, startPoint x: 181, startPoint y: 472, endPoint x: 136, endPoint y: 399, distance: 85.3
click at [136, 399] on div "✅ Successfully Modified! Perfect! I've updated your Daily Report Crew to elimin…" at bounding box center [174, 497] width 298 height 332
click at [136, 541] on h3 "✅ Validation Status:" at bounding box center [174, 549] width 298 height 16
drag, startPoint x: 153, startPoint y: 399, endPoint x: 218, endPoint y: 475, distance: 99.5
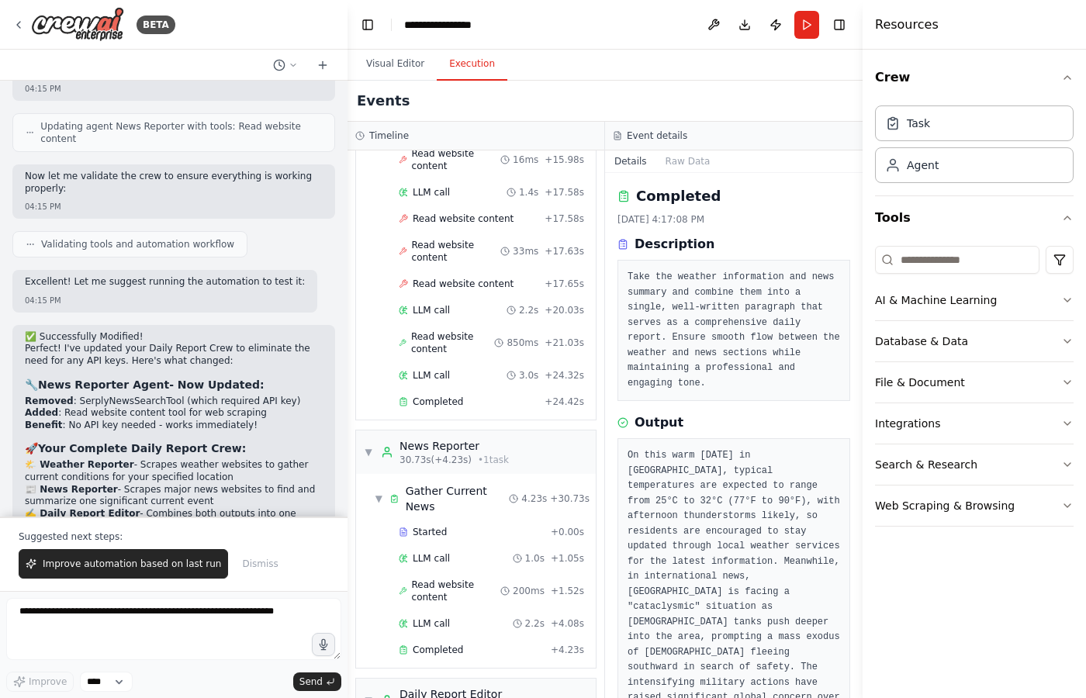
click at [218, 475] on div "✅ Successfully Modified! Perfect! I've updated your Daily Report Crew to elimin…" at bounding box center [174, 497] width 298 height 332
click at [218, 575] on p "The automation is ready to run immediately without requiring any API keys or ad…" at bounding box center [174, 617] width 298 height 85
drag, startPoint x: 223, startPoint y: 475, endPoint x: 178, endPoint y: 401, distance: 85.9
click at [178, 401] on div "✅ Successfully Modified! Perfect! I've updated your Daily Report Crew to elimin…" at bounding box center [174, 497] width 298 height 332
click at [178, 541] on h3 "✅ Validation Status:" at bounding box center [174, 549] width 298 height 16
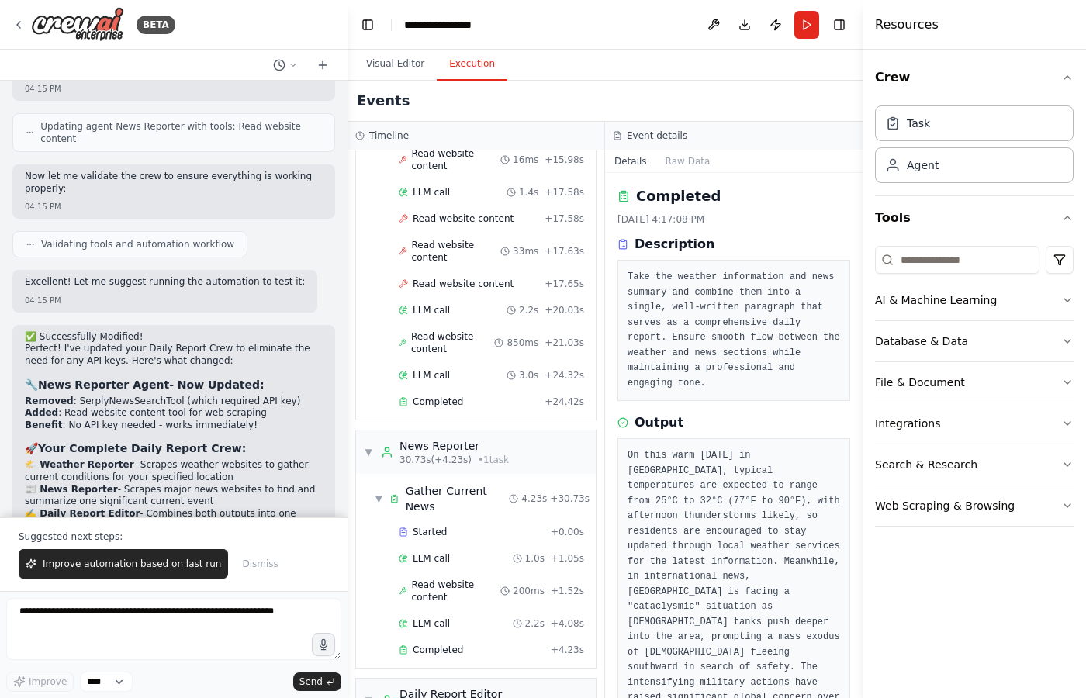
drag, startPoint x: 175, startPoint y: 399, endPoint x: 240, endPoint y: 477, distance: 100.8
click at [240, 477] on div "✅ Successfully Modified! Perfect! I've updated your Daily Report Crew to elimin…" at bounding box center [174, 497] width 298 height 332
click at [240, 575] on p "The automation is ready to run immediately without requiring any API keys or ad…" at bounding box center [174, 617] width 298 height 85
drag, startPoint x: 247, startPoint y: 475, endPoint x: 192, endPoint y: 405, distance: 89.5
click at [192, 405] on div "✅ Successfully Modified! Perfect! I've updated your Daily Report Crew to elimin…" at bounding box center [174, 497] width 298 height 332
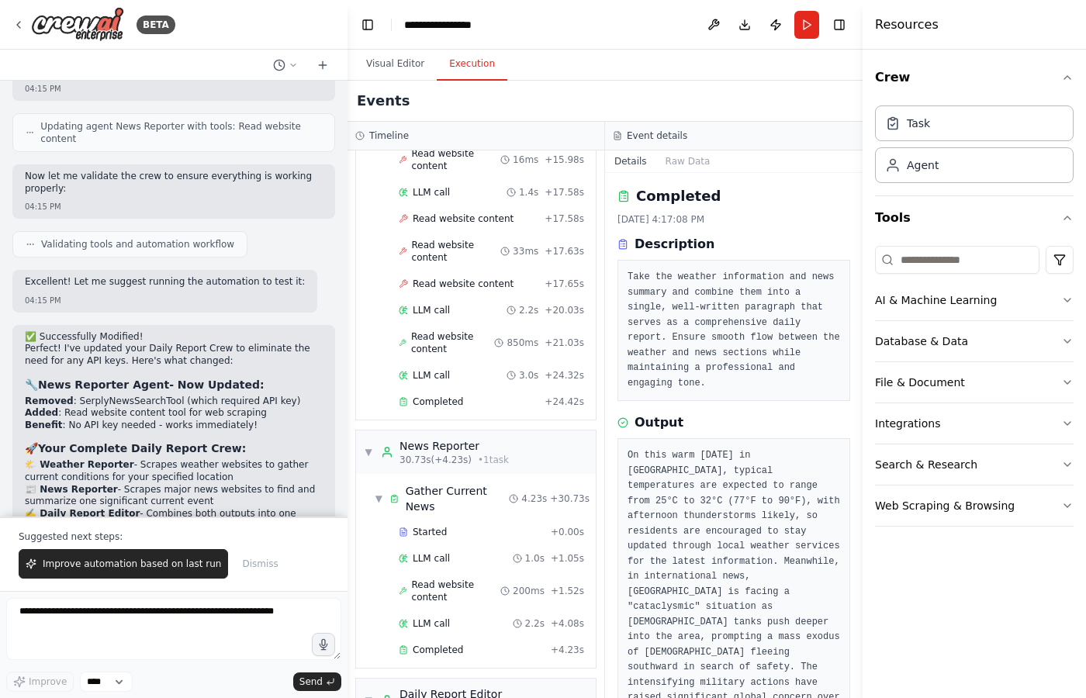
click at [192, 405] on div "✅ Successfully Modified! Perfect! I've updated your Daily Report Crew to elimin…" at bounding box center [174, 497] width 298 height 332
drag, startPoint x: 192, startPoint y: 405, endPoint x: 261, endPoint y: 475, distance: 98.7
click at [261, 475] on div "✅ Successfully Modified! Perfect! I've updated your Daily Report Crew to elimin…" at bounding box center [174, 497] width 298 height 332
click at [261, 575] on p "The automation is ready to run immediately without requiring any API keys or ad…" at bounding box center [174, 617] width 298 height 85
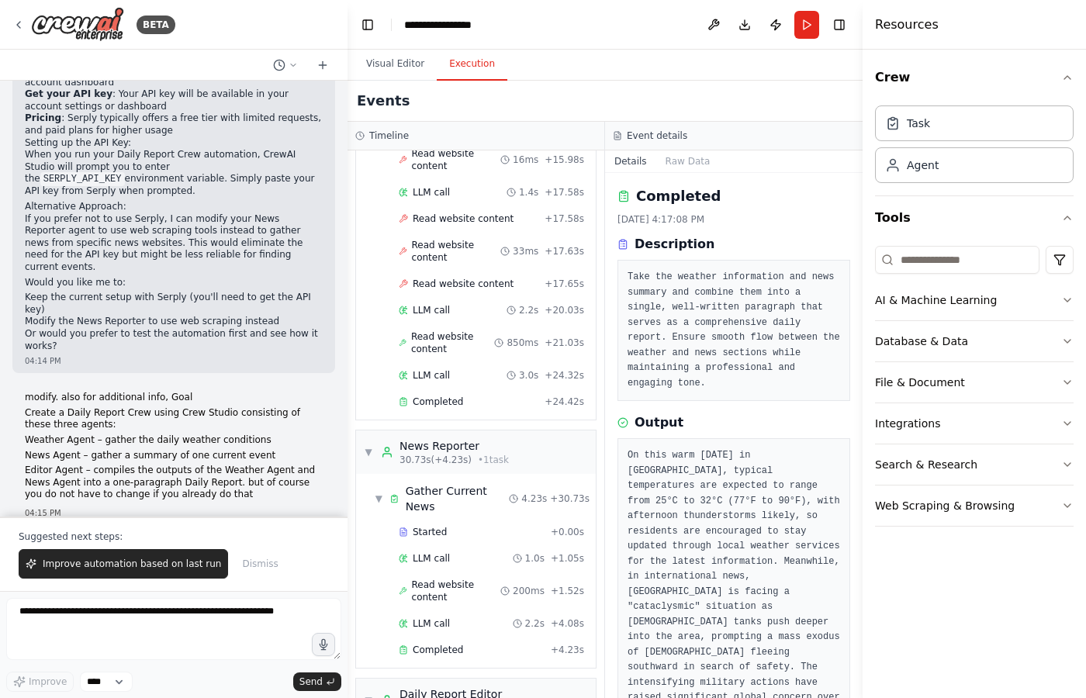
scroll to position [1740, 0]
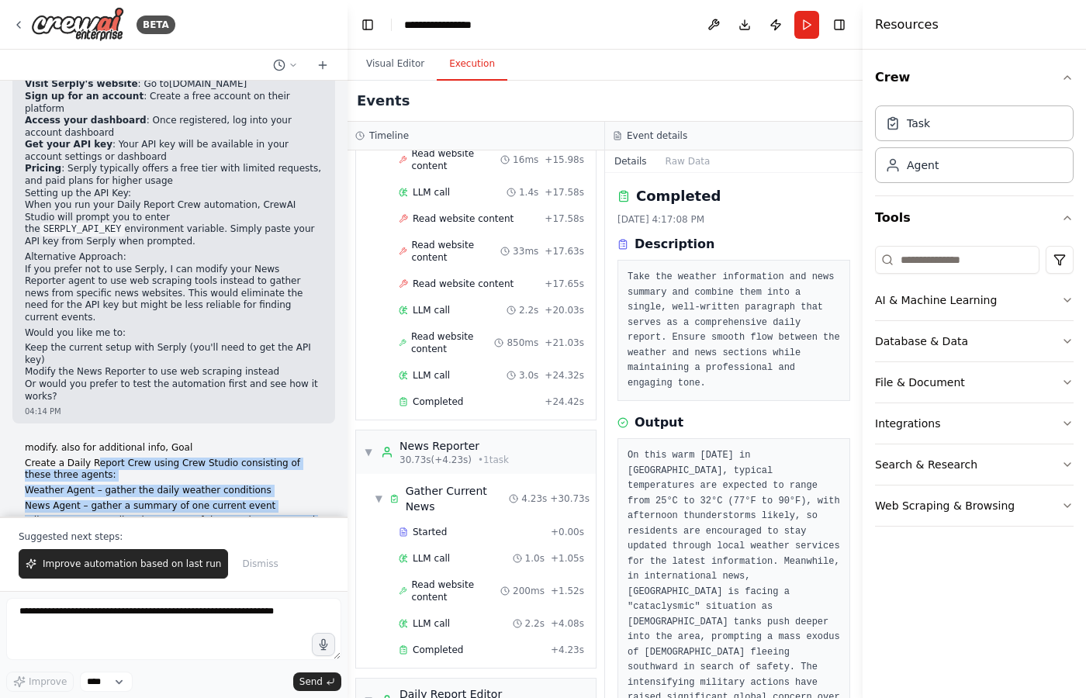
drag, startPoint x: 89, startPoint y: 360, endPoint x: 208, endPoint y: 451, distance: 149.4
click at [208, 451] on div "modify. also for additional info, Goal Create a Daily Report Crew using Crew St…" at bounding box center [174, 498] width 298 height 112
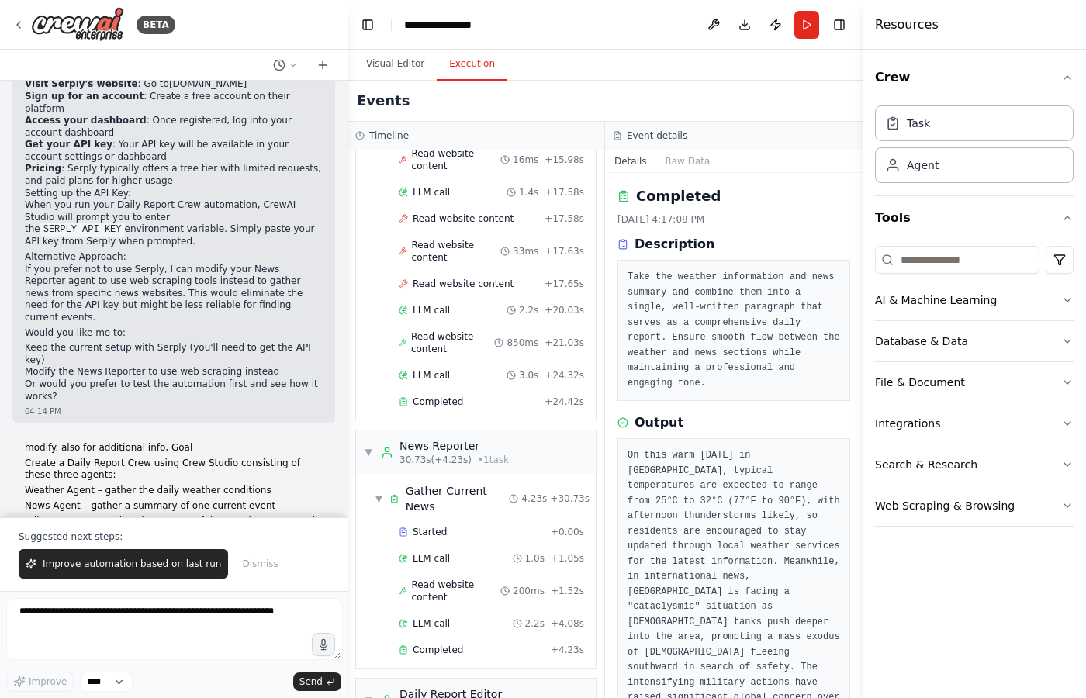
click at [208, 451] on div "modify. also for additional info, Goal Create a Daily Report Crew using Crew St…" at bounding box center [173, 506] width 323 height 140
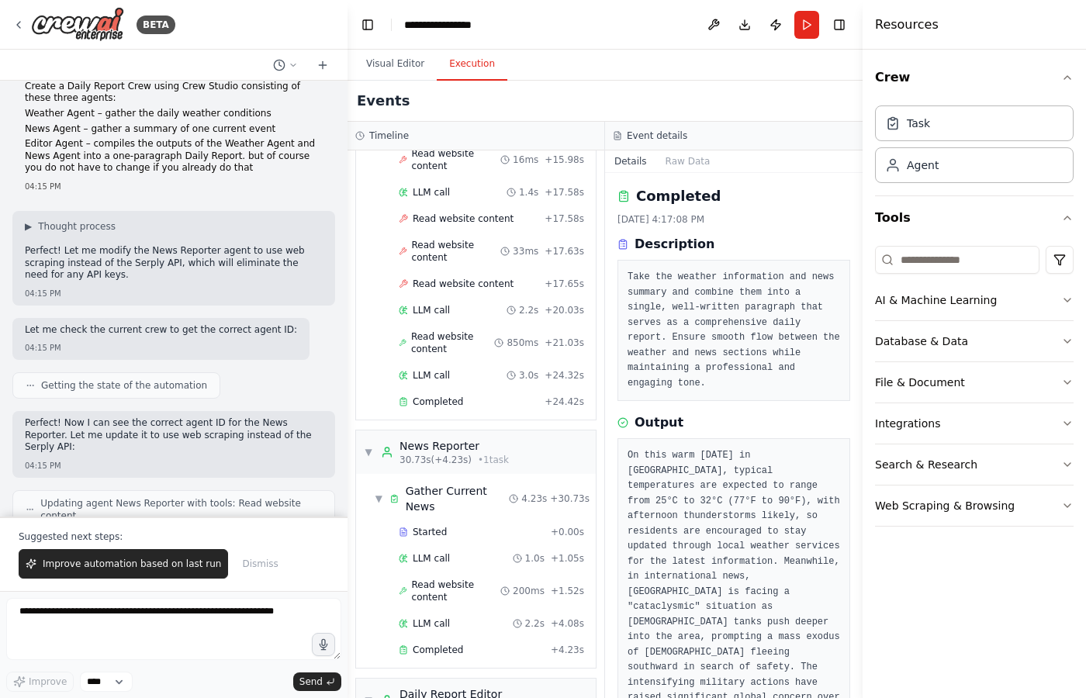
scroll to position [2493, 0]
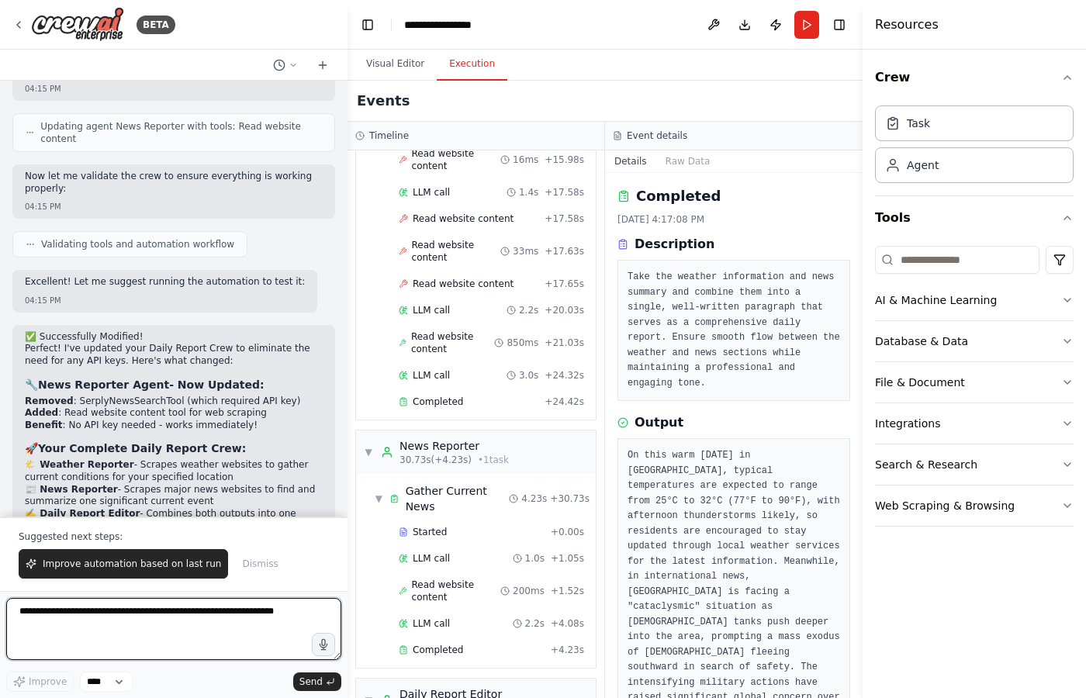
click at [132, 623] on textarea at bounding box center [173, 629] width 335 height 62
type textarea "*"
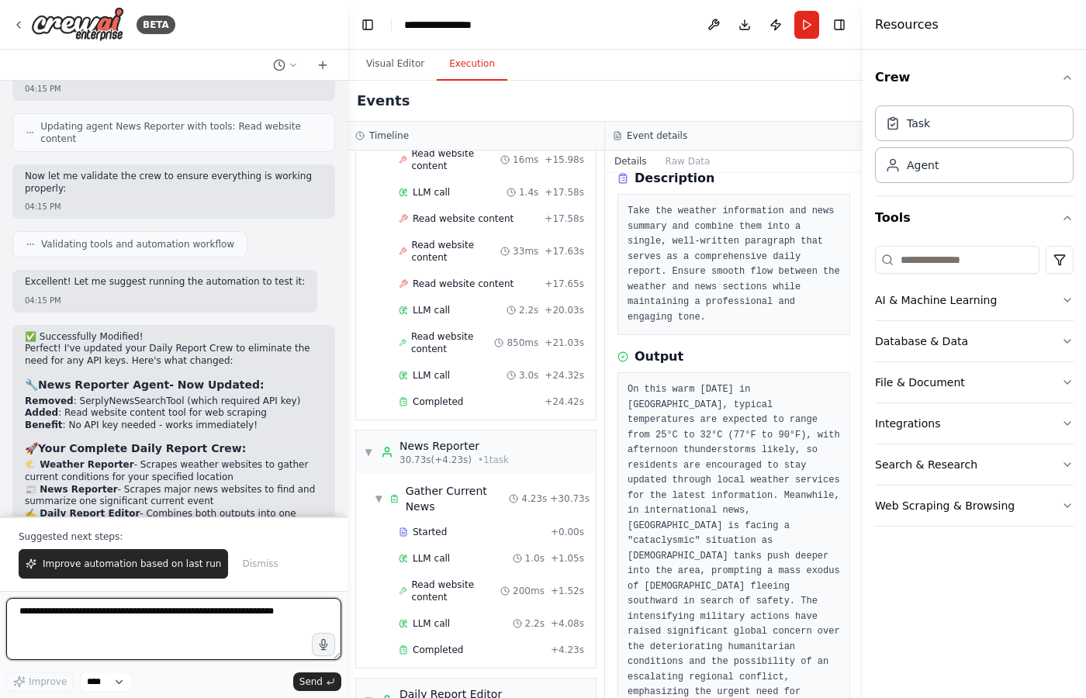
scroll to position [88, 0]
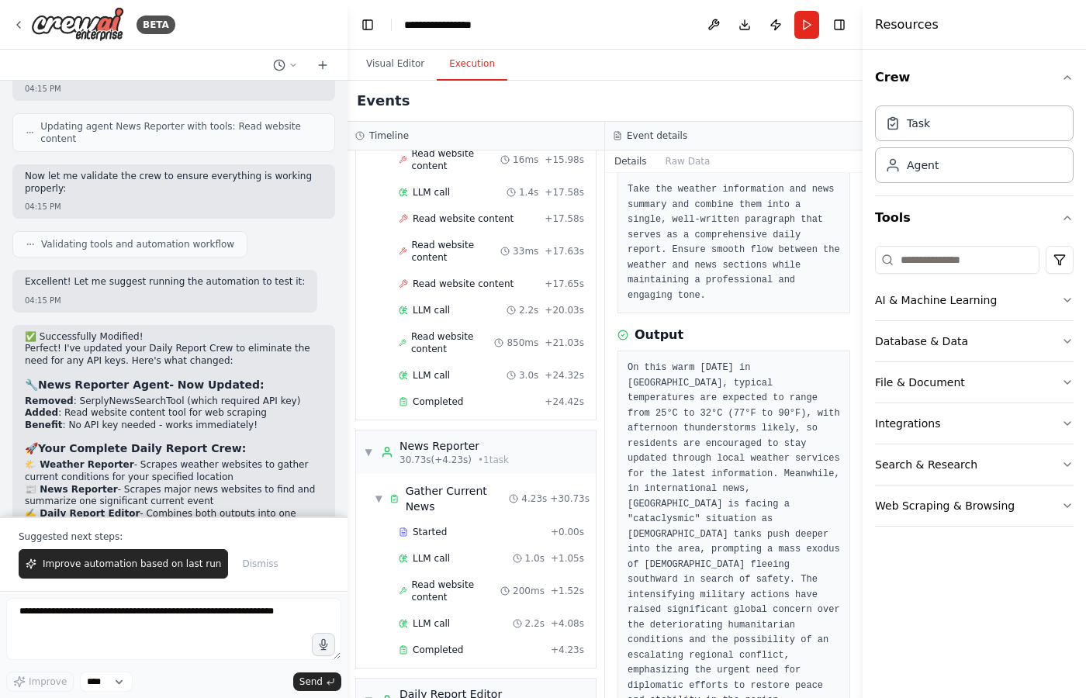
click at [226, 405] on div "✅ Successfully Modified! Perfect! I've updated your Daily Report Crew to elimin…" at bounding box center [174, 497] width 298 height 332
